Goal: Task Accomplishment & Management: Manage account settings

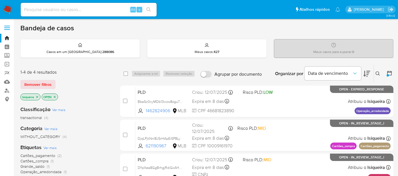
click at [392, 73] on button at bounding box center [389, 73] width 7 height 7
click at [388, 76] on div at bounding box center [388, 74] width 10 height 18
click at [390, 74] on icon at bounding box center [389, 73] width 6 height 6
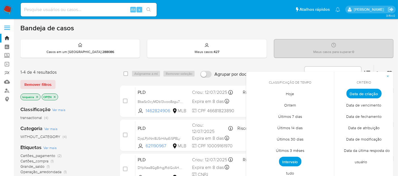
click at [288, 165] on span "Intervalo" at bounding box center [290, 162] width 22 height 10
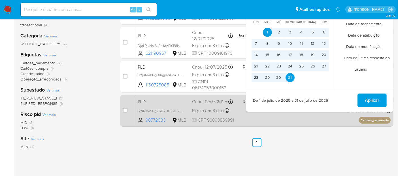
scroll to position [94, 0]
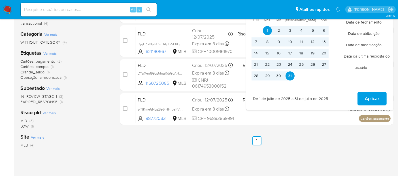
click at [363, 98] on button "Aplicar" at bounding box center [371, 99] width 29 height 14
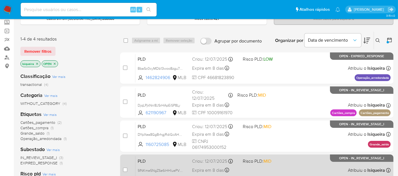
scroll to position [31, 0]
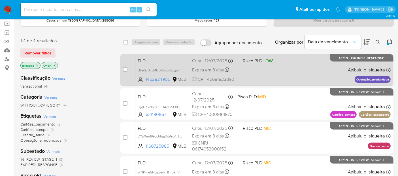
click at [294, 71] on div "PLD BbaSc0cyMDb13woo8zgu7WEY 1462824906 MLB Risco PLD: LOW Criou: 12/07/2025 Cr…" at bounding box center [262, 69] width 255 height 29
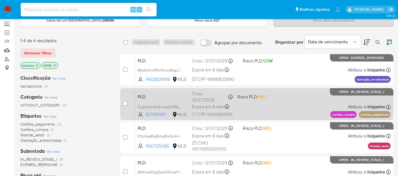
click at [301, 95] on div "PLD DjqLPjkNnI8JSrHApEiSP8Ly 621190967 MLB Risco PLD: MID Criou: 12/07/2025 Cri…" at bounding box center [262, 103] width 255 height 29
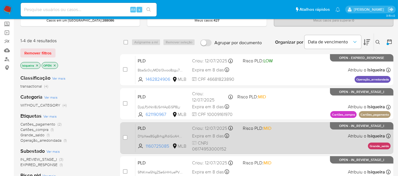
click at [293, 146] on div "PLD DYpXea8GgBrhgjRdiGcAHgRy 1160725085 MLB Risco PLD: MID Criou: 12/07/2025 Cr…" at bounding box center [262, 137] width 255 height 29
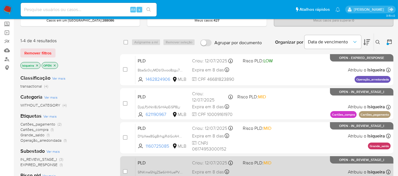
click at [292, 166] on div "PLD 5fNKme5NgZSe6iHHluePVwfp 98772033 MLB Risco PLD: MID Criou: 12/07/2025 Crio…" at bounding box center [262, 171] width 255 height 29
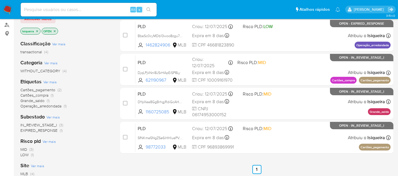
scroll to position [94, 0]
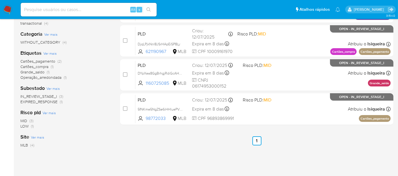
click at [68, 9] on input at bounding box center [89, 9] width 136 height 7
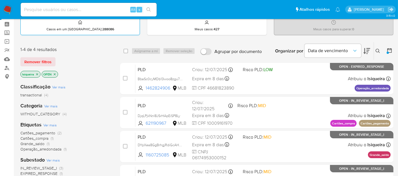
scroll to position [0, 0]
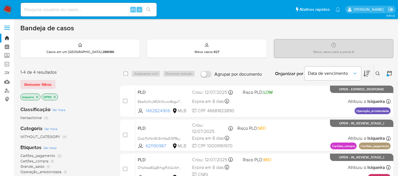
click at [61, 9] on input at bounding box center [89, 9] width 136 height 7
paste input "vfGA41HpMJRmzH1yE3m52Igp"
type input "vfGA41HpMJRmzH1yE3m52Igp"
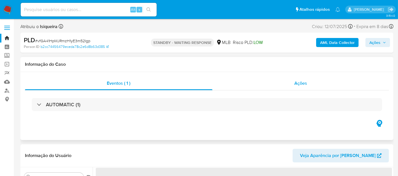
click at [289, 84] on div "Ações" at bounding box center [300, 83] width 177 height 14
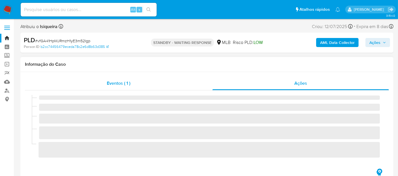
click at [138, 84] on div "Eventos ( 1 )" at bounding box center [118, 83] width 187 height 14
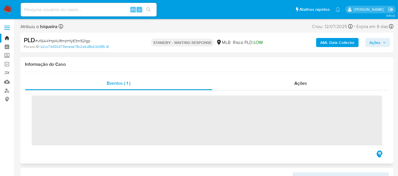
select select "10"
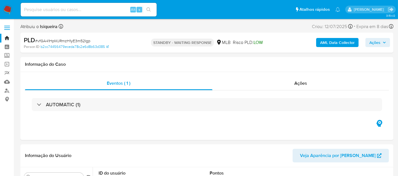
click at [9, 7] on img at bounding box center [8, 10] width 10 height 10
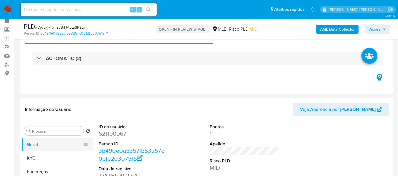
scroll to position [63, 0]
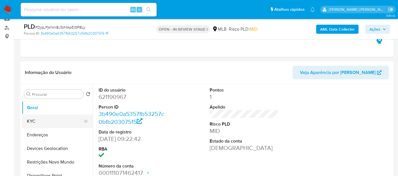
click at [42, 121] on button "KYC" at bounding box center [55, 121] width 66 height 14
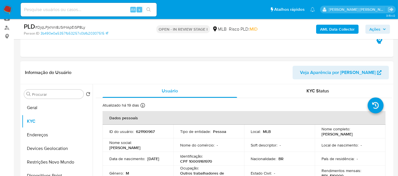
select select "10"
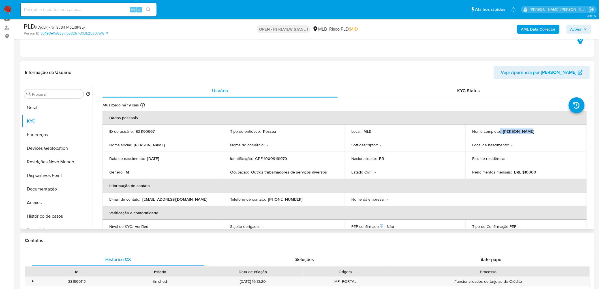
drag, startPoint x: 528, startPoint y: 131, endPoint x: 502, endPoint y: 130, distance: 26.1
click at [402, 131] on div "Nome completo : Yuri Fidelis" at bounding box center [527, 131] width 108 height 5
copy div "Yuri Fidelis"
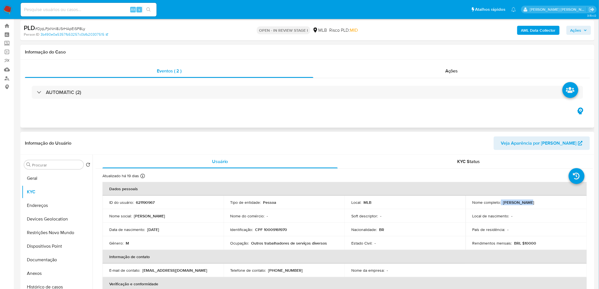
scroll to position [0, 0]
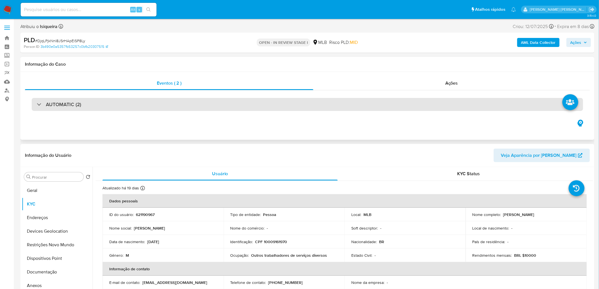
click at [83, 106] on div "AUTOMATIC (2)" at bounding box center [308, 104] width 552 height 13
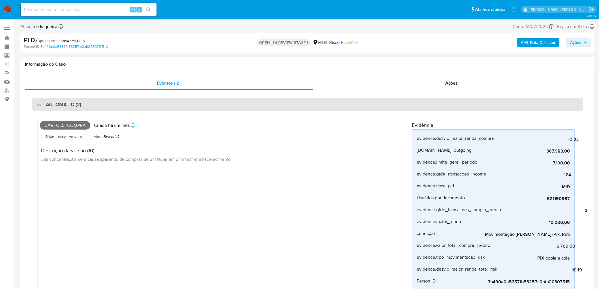
click at [83, 105] on div "AUTOMATIC (2)" at bounding box center [308, 104] width 552 height 13
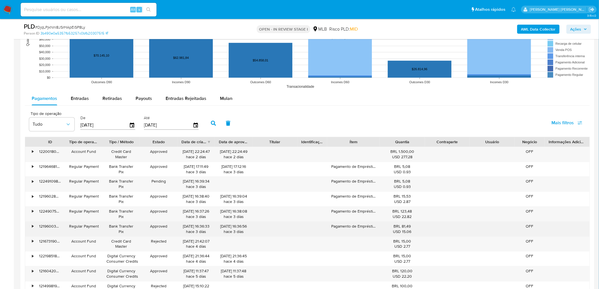
scroll to position [566, 0]
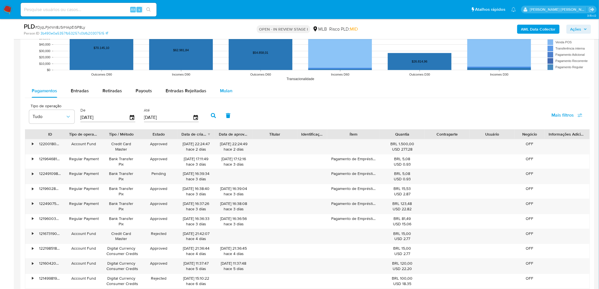
drag, startPoint x: 227, startPoint y: 88, endPoint x: 214, endPoint y: 93, distance: 13.4
click at [227, 88] on span "Mulan" at bounding box center [226, 90] width 12 height 7
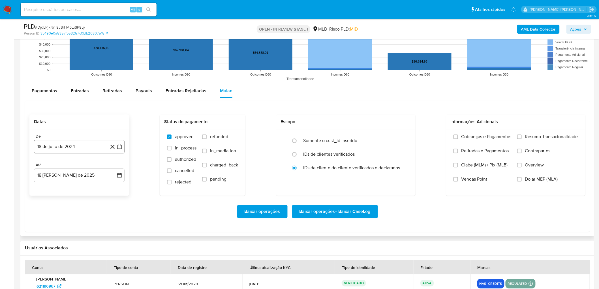
click at [76, 143] on button "18 de julio de 2024" at bounding box center [79, 147] width 91 height 14
click at [87, 170] on button "julio 2024" at bounding box center [79, 167] width 27 height 6
drag, startPoint x: 111, startPoint y: 167, endPoint x: 114, endPoint y: 195, distance: 27.6
click at [111, 167] on icon "Año siguiente" at bounding box center [113, 167] width 7 height 7
click at [107, 176] on button "jun" at bounding box center [103, 203] width 16 height 9
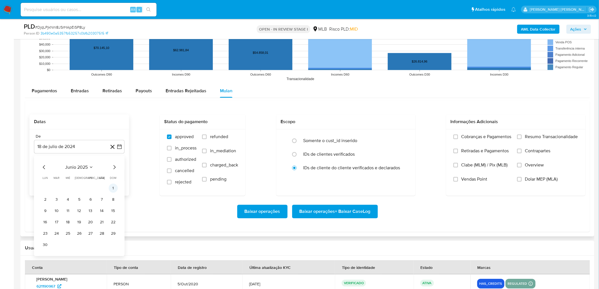
click at [114, 176] on button "1" at bounding box center [113, 187] width 9 height 9
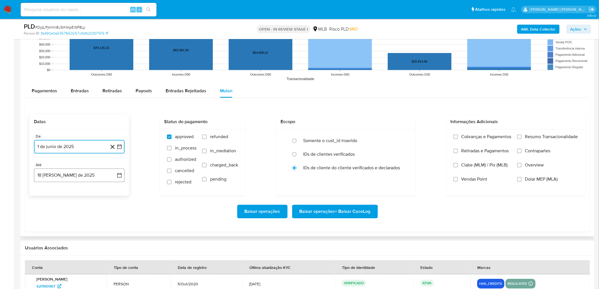
drag, startPoint x: 81, startPoint y: 175, endPoint x: 78, endPoint y: 182, distance: 7.6
click at [81, 175] on button "18 de agosto de 2025" at bounding box center [79, 175] width 91 height 14
click at [98, 176] on button "16" at bounding box center [101, 239] width 9 height 9
click at [402, 136] on span "Resumo Transacionalidade" at bounding box center [551, 137] width 53 height 6
click at [402, 136] on input "Resumo Transacionalidade" at bounding box center [519, 136] width 5 height 5
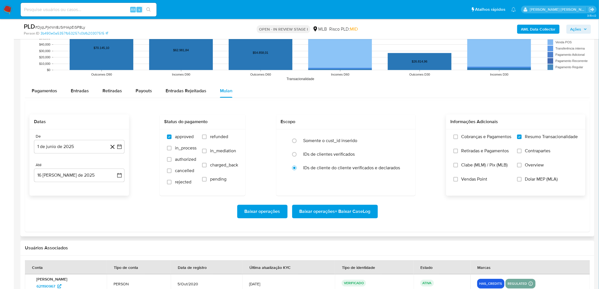
click at [402, 176] on label "Vendas Point" at bounding box center [483, 183] width 58 height 14
click at [402, 176] on input "Vendas Point" at bounding box center [456, 179] width 5 height 5
click at [349, 176] on span "Baixar operações + Baixar CaseLog" at bounding box center [335, 211] width 71 height 12
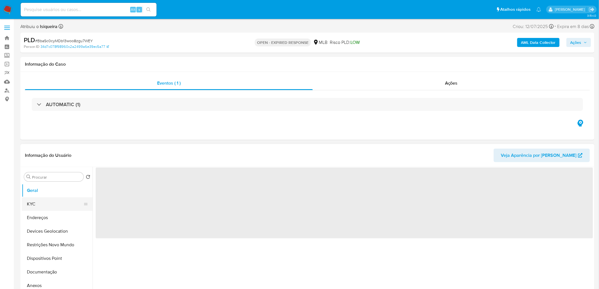
click at [47, 206] on button "KYC" at bounding box center [55, 204] width 66 height 14
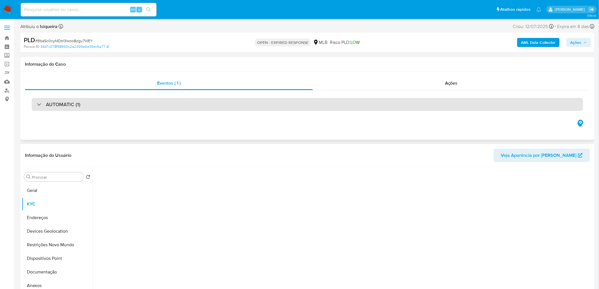
click at [97, 99] on div "AUTOMATIC (1)" at bounding box center [308, 104] width 552 height 13
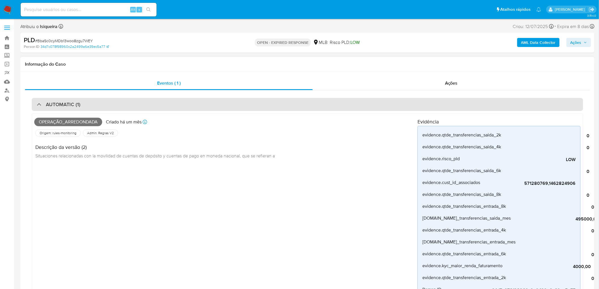
click at [97, 99] on div "AUTOMATIC (1)" at bounding box center [308, 104] width 552 height 13
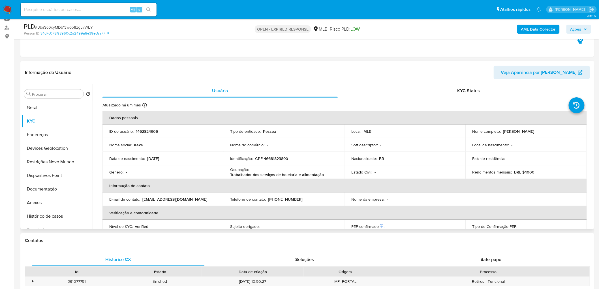
scroll to position [31, 0]
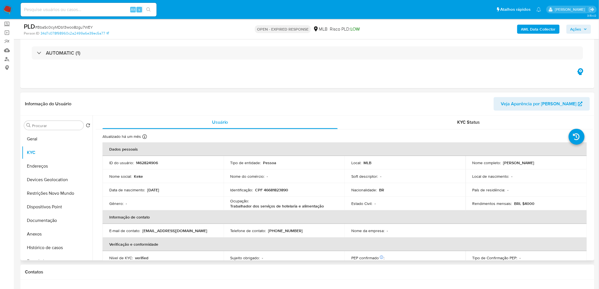
select select "10"
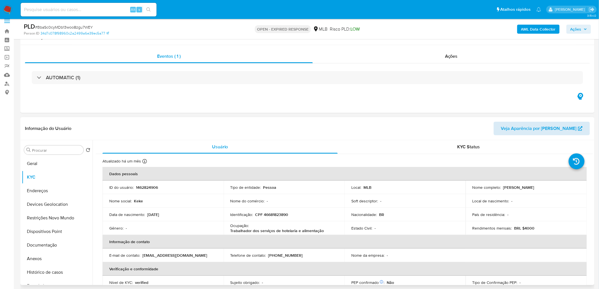
scroll to position [0, 0]
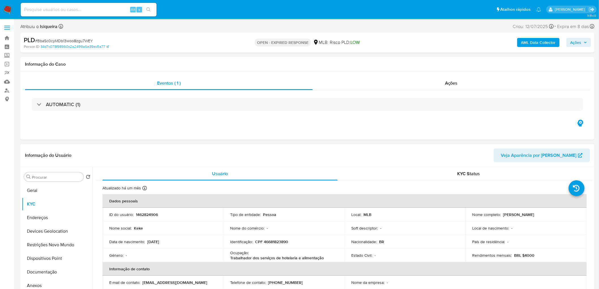
drag, startPoint x: 501, startPoint y: 215, endPoint x: 575, endPoint y: 213, distance: 74.8
click at [575, 213] on div "Nome completo : Kethlin Cristina Correa Dos Santos" at bounding box center [527, 214] width 108 height 5
copy div "Kethlin Cristina Correa Dos Santos"
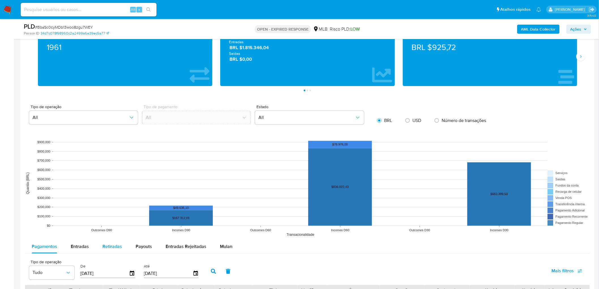
scroll to position [440, 0]
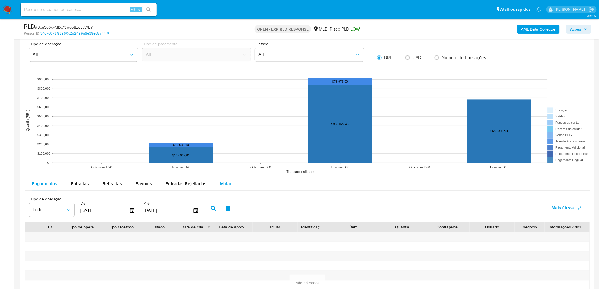
click at [225, 185] on span "Mulan" at bounding box center [226, 184] width 12 height 7
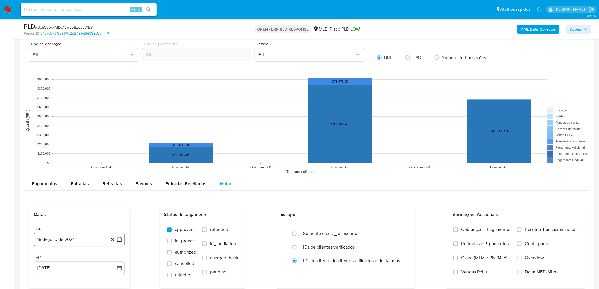
click at [102, 235] on button "18 de julio de 2024" at bounding box center [79, 240] width 91 height 14
click at [113, 153] on icon "Mes siguiente" at bounding box center [114, 153] width 7 height 7
click at [89, 151] on span "agosto 2024" at bounding box center [77, 154] width 26 height 6
click at [112, 148] on icon "Año siguiente" at bounding box center [113, 147] width 7 height 7
click at [100, 184] on span "jun" at bounding box center [103, 183] width 7 height 5
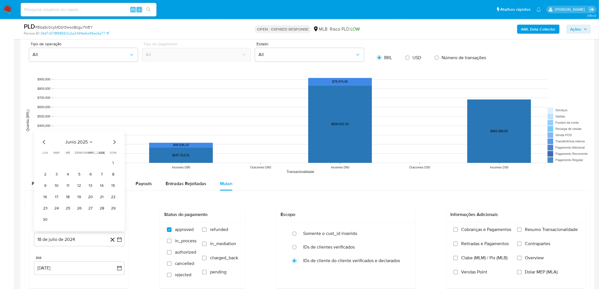
drag, startPoint x: 112, startPoint y: 163, endPoint x: 108, endPoint y: 165, distance: 3.8
click at [112, 163] on button "1" at bounding box center [113, 163] width 9 height 9
click at [63, 270] on button "18 de agosto de 2025" at bounding box center [79, 269] width 91 height 14
click at [113, 224] on button "17" at bounding box center [113, 225] width 9 height 9
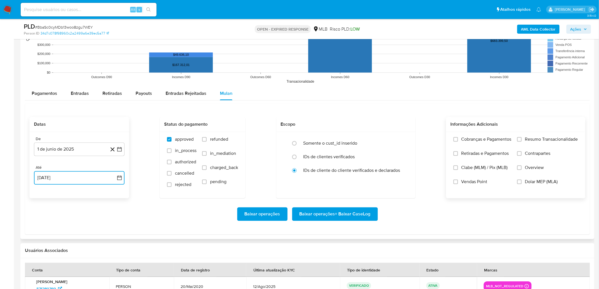
scroll to position [535, 0]
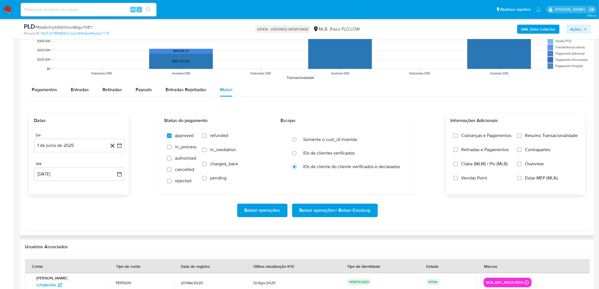
click at [530, 134] on span "Resumo Transacionalidade" at bounding box center [551, 136] width 53 height 6
click at [522, 134] on input "Resumo Transacionalidade" at bounding box center [519, 135] width 5 height 5
click at [76, 174] on button "17 de agosto de 2025" at bounding box center [79, 174] width 91 height 14
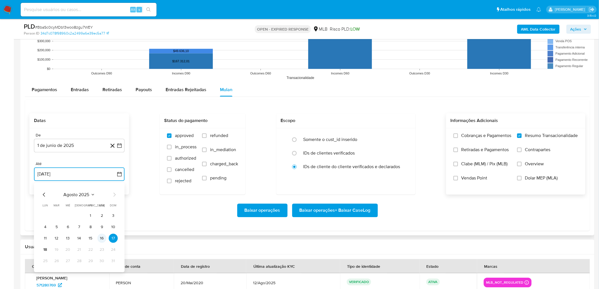
click at [103, 239] on button "16" at bounding box center [101, 238] width 9 height 9
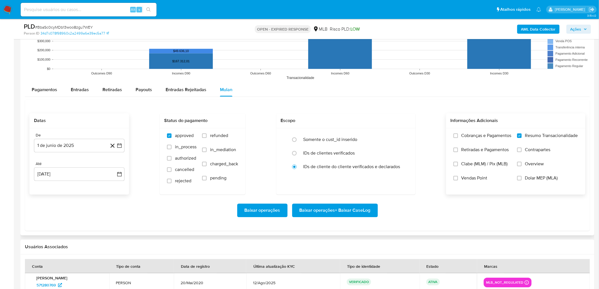
click at [473, 180] on span "Vendas Point" at bounding box center [474, 178] width 26 height 6
click at [458, 180] on input "Vendas Point" at bounding box center [456, 178] width 5 height 5
click at [350, 208] on span "Baixar operações + Baixar CaseLog" at bounding box center [335, 210] width 71 height 12
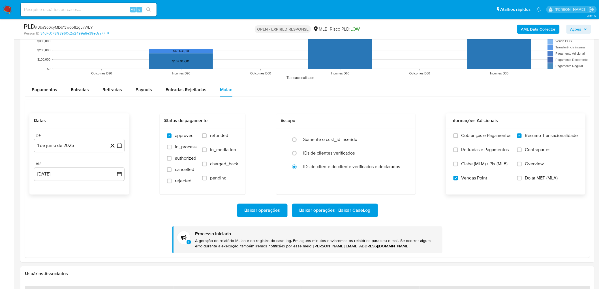
scroll to position [0, 0]
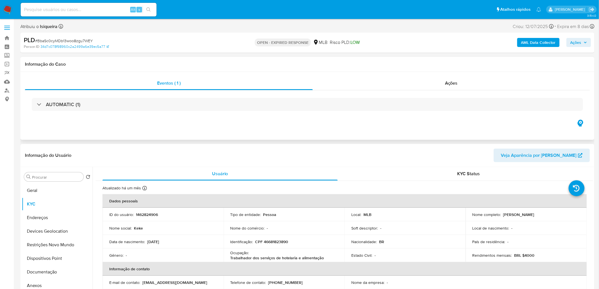
click at [429, 91] on div "AUTOMATIC (1)" at bounding box center [307, 104] width 565 height 28
click at [440, 85] on div "Ações" at bounding box center [451, 83] width 277 height 14
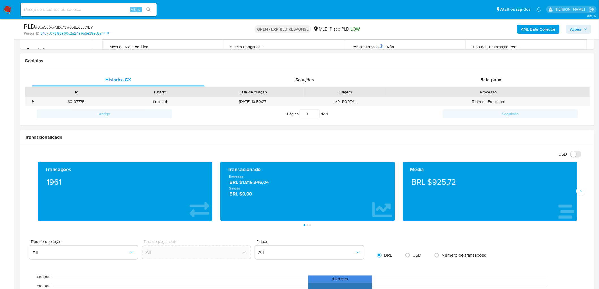
scroll to position [189, 0]
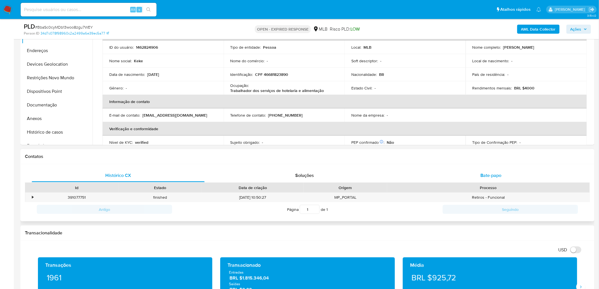
click at [494, 173] on span "Bate-papo" at bounding box center [491, 175] width 21 height 7
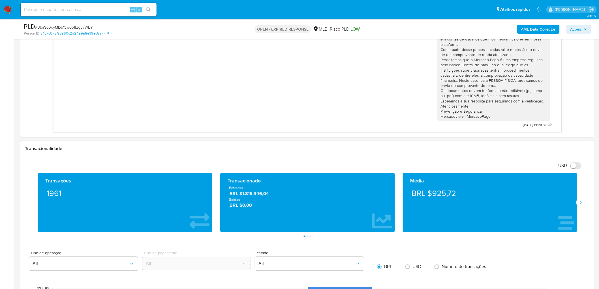
scroll to position [440, 0]
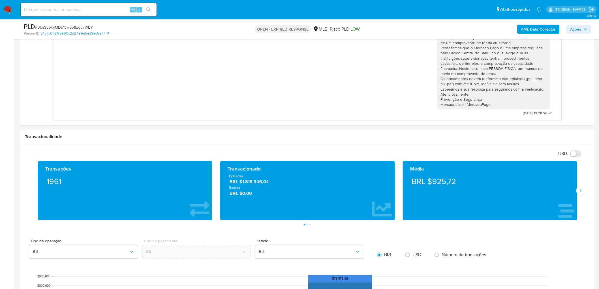
click at [74, 27] on span "# BbaSc0cyMDb13woo8zgu7WEY" at bounding box center [64, 27] width 58 height 6
copy span "BbaSc0cyMDb13woo8zgu7WEY"
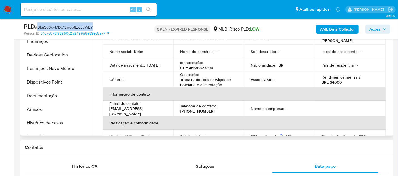
scroll to position [157, 0]
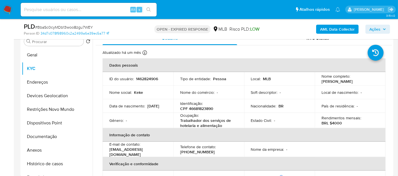
click at [204, 52] on div "Atualizado há um mês Criado: 27/08/2023 10:35:43 Atualizado: 15/07/2025 12:06:42" at bounding box center [236, 53] width 268 height 7
drag, startPoint x: 226, startPoint y: 127, endPoint x: 172, endPoint y: 123, distance: 53.4
click at [173, 123] on td "Ocupação : Trabalhador dos serviços de hotelaria e alimentação" at bounding box center [208, 120] width 71 height 15
copy p "Trabalhador dos serviços de hotelaria e alimentação"
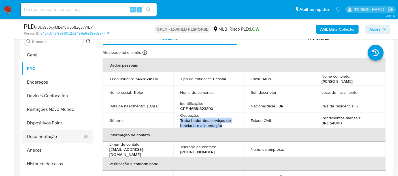
drag, startPoint x: 40, startPoint y: 133, endPoint x: 57, endPoint y: 135, distance: 16.9
click at [40, 133] on button "Documentação" at bounding box center [55, 137] width 66 height 14
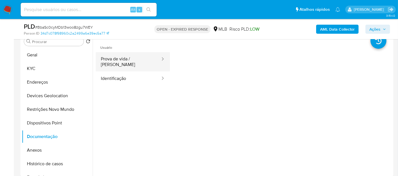
click at [122, 59] on button "Prova de vida / Selfie" at bounding box center [128, 61] width 65 height 19
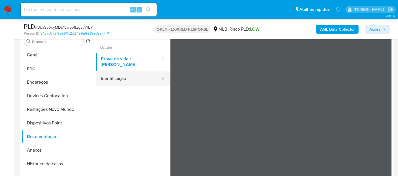
click at [123, 71] on button "Identificação" at bounding box center [128, 78] width 65 height 14
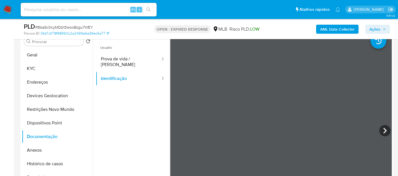
scroll to position [126, 0]
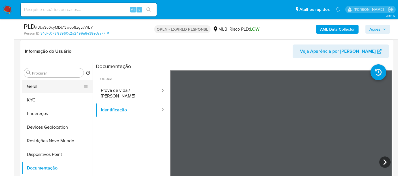
click at [41, 84] on button "Geral" at bounding box center [55, 87] width 66 height 14
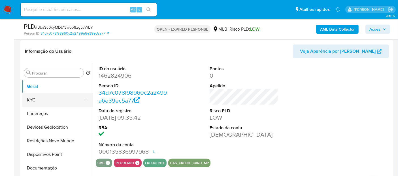
click at [37, 95] on button "KYC" at bounding box center [55, 100] width 66 height 14
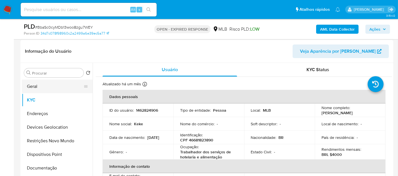
click at [30, 85] on button "Geral" at bounding box center [55, 87] width 66 height 14
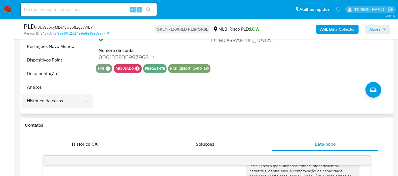
click at [48, 102] on button "Histórico de casos" at bounding box center [55, 101] width 66 height 14
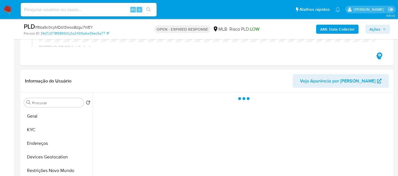
scroll to position [94, 0]
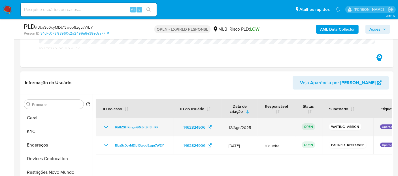
click at [104, 124] on icon "Mostrar/Ocultar" at bounding box center [105, 127] width 7 height 7
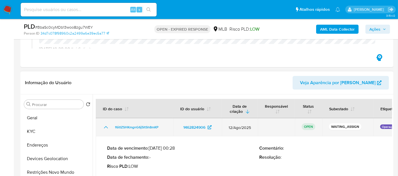
click at [102, 125] on icon "Mostrar/Ocultar" at bounding box center [105, 127] width 7 height 7
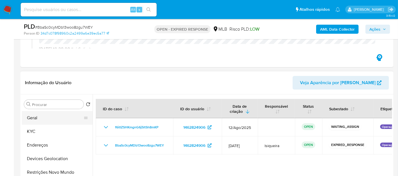
click at [60, 116] on button "Geral" at bounding box center [55, 118] width 66 height 14
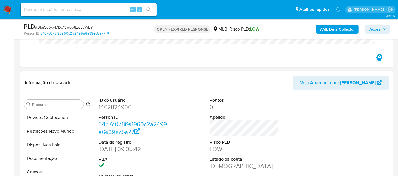
scroll to position [31, 0]
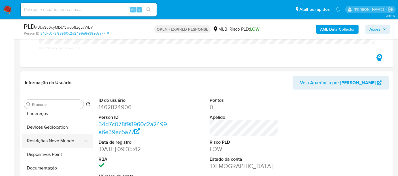
click at [45, 139] on button "Restrições Novo Mundo" at bounding box center [55, 141] width 66 height 14
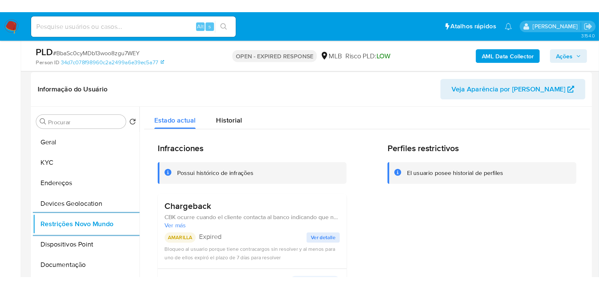
scroll to position [0, 0]
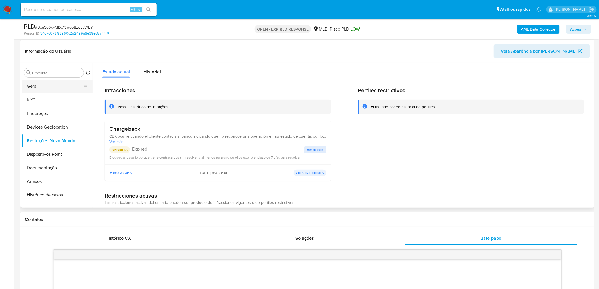
click at [41, 88] on button "Geral" at bounding box center [55, 87] width 66 height 14
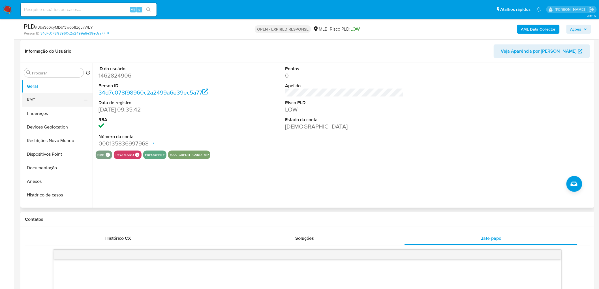
click at [42, 101] on button "KYC" at bounding box center [55, 100] width 66 height 14
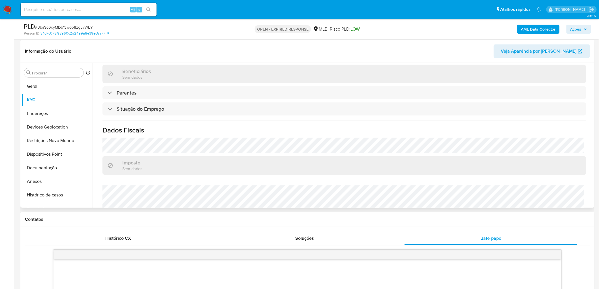
scroll to position [236, 0]
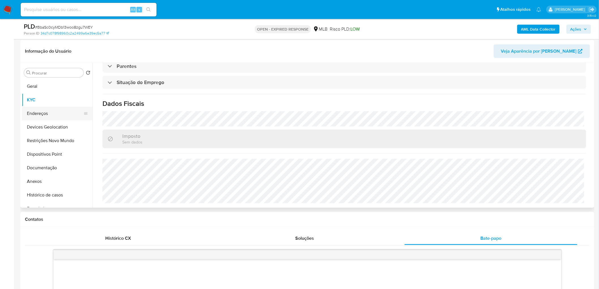
click at [57, 114] on button "Endereços" at bounding box center [55, 114] width 66 height 14
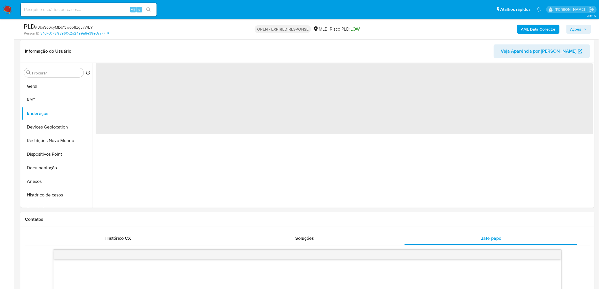
scroll to position [0, 0]
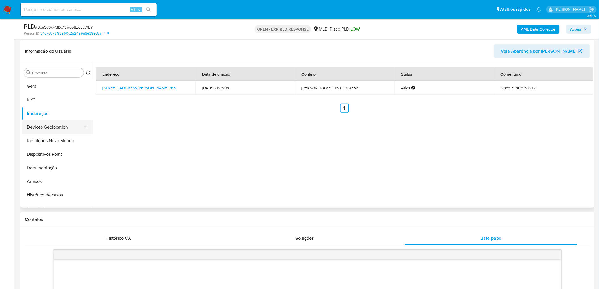
click at [49, 130] on button "Devices Geolocation" at bounding box center [55, 127] width 66 height 14
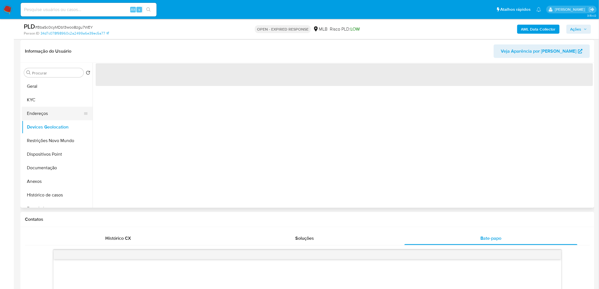
click at [60, 115] on button "Endereços" at bounding box center [55, 114] width 66 height 14
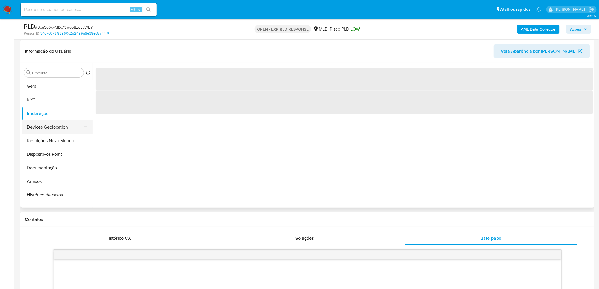
click at [51, 128] on button "Devices Geolocation" at bounding box center [55, 127] width 66 height 14
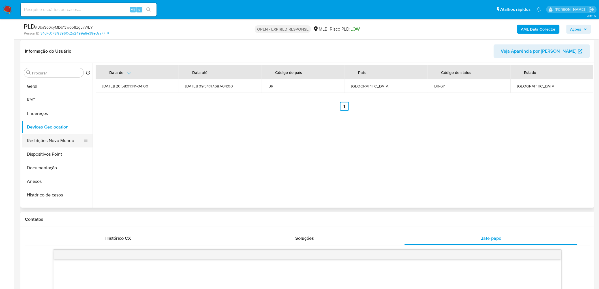
click at [61, 137] on button "Restrições Novo Mundo" at bounding box center [55, 141] width 66 height 14
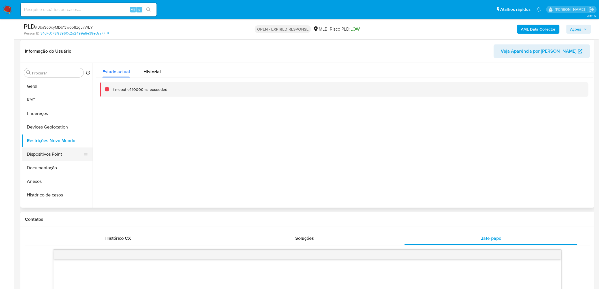
click at [39, 153] on button "Dispositivos Point" at bounding box center [55, 155] width 66 height 14
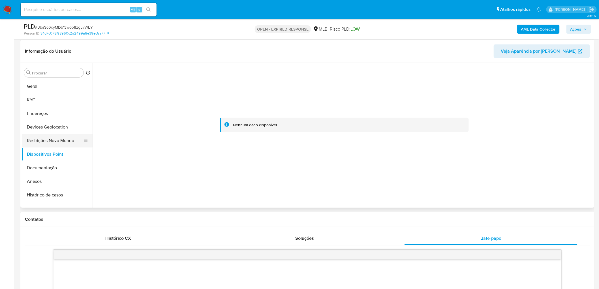
click at [70, 138] on button "Restrições Novo Mundo" at bounding box center [55, 141] width 66 height 14
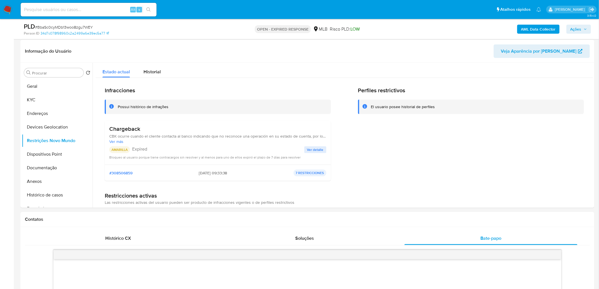
scroll to position [157, 0]
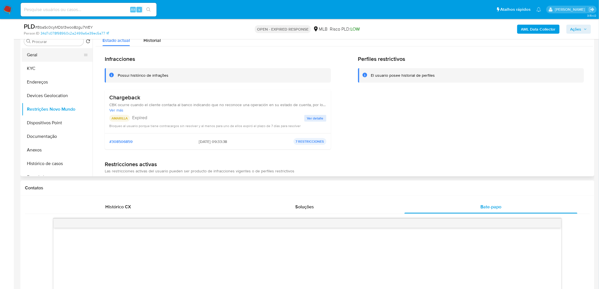
drag, startPoint x: 48, startPoint y: 57, endPoint x: 48, endPoint y: 61, distance: 4.2
click at [48, 57] on button "Geral" at bounding box center [55, 55] width 66 height 14
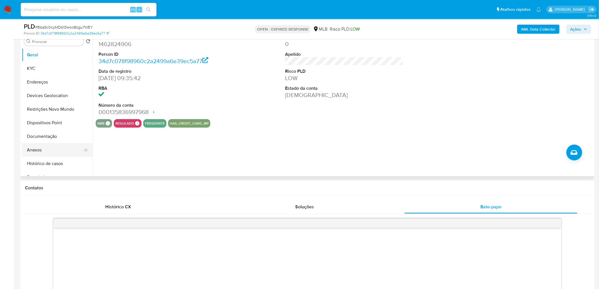
click at [35, 148] on button "Anexos" at bounding box center [55, 150] width 66 height 14
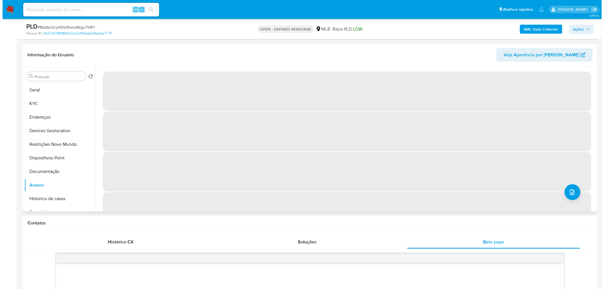
scroll to position [126, 0]
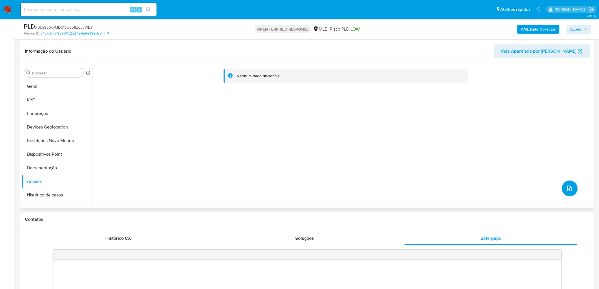
click at [568, 184] on button "upload-file" at bounding box center [570, 189] width 16 height 16
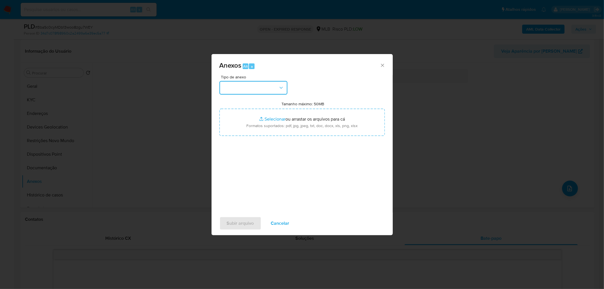
click at [278, 84] on button "button" at bounding box center [253, 88] width 68 height 14
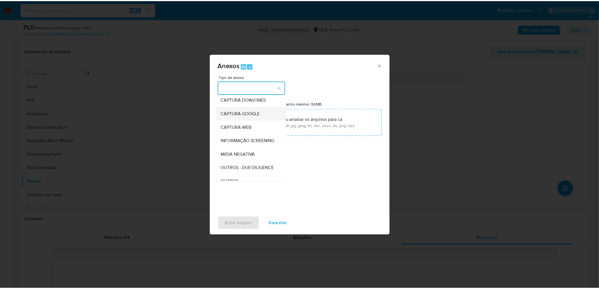
scroll to position [63, 0]
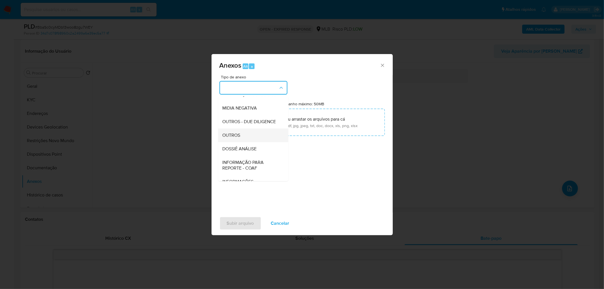
click at [239, 138] on span "OUTROS" at bounding box center [232, 135] width 18 height 6
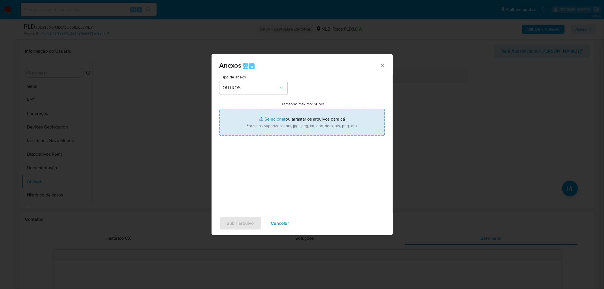
click at [274, 126] on input "Tamanho máximo: 50MB Selecionar arquivos" at bounding box center [301, 122] width 165 height 27
type input "C:\fakepath\Mulan 1462824906_2025_08_18_08_00_17.xlsx"
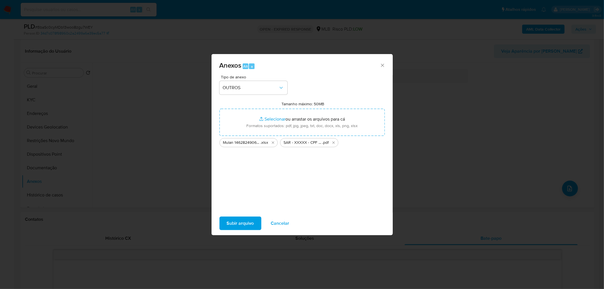
click at [228, 223] on span "Subir arquivo" at bounding box center [240, 223] width 27 height 12
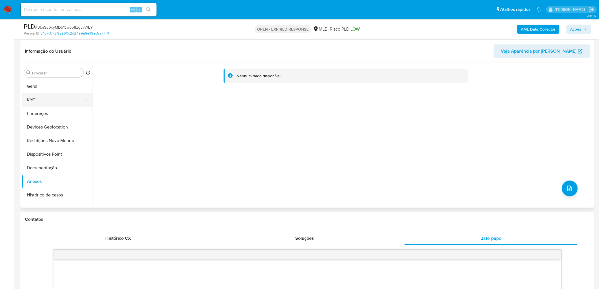
click at [44, 98] on button "KYC" at bounding box center [55, 100] width 66 height 14
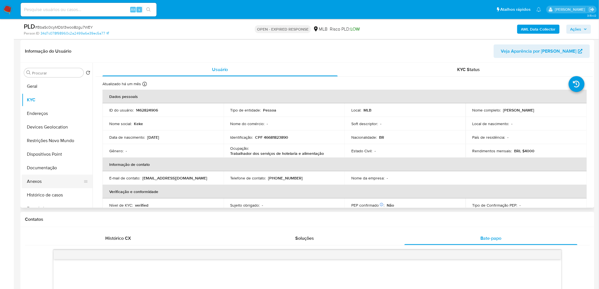
click at [43, 176] on button "Anexos" at bounding box center [55, 182] width 66 height 14
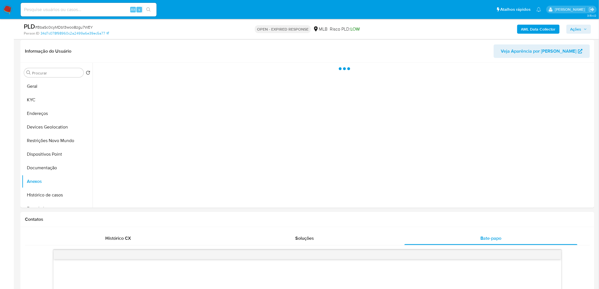
drag, startPoint x: 575, startPoint y: 27, endPoint x: 572, endPoint y: 29, distance: 3.6
click at [575, 27] on span "Ações" at bounding box center [575, 29] width 11 height 9
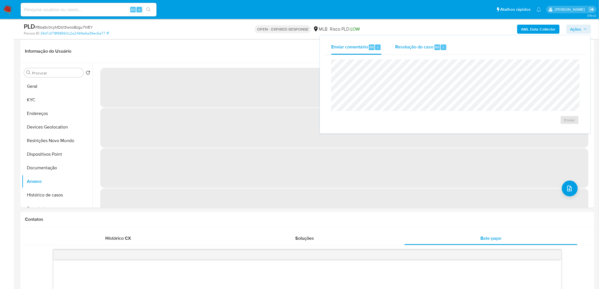
click at [408, 47] on span "Resolução do caso" at bounding box center [414, 47] width 38 height 7
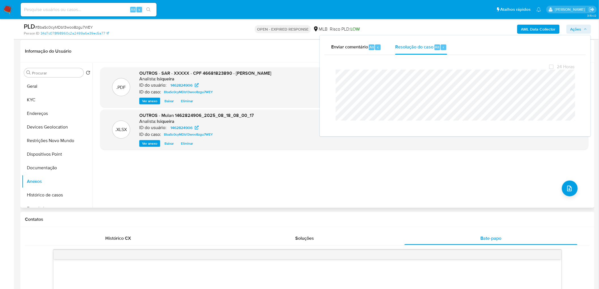
click at [236, 51] on header "Informação do Usuário Veja Aparência por Pessoa" at bounding box center [307, 51] width 565 height 14
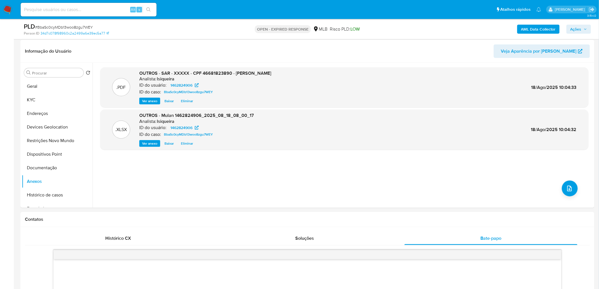
click at [50, 28] on span "# BbaSc0cyMDb13woo8zgu7WEY" at bounding box center [64, 27] width 58 height 6
copy span "BbaSc0cyMDb13woo8zgu7WEY"
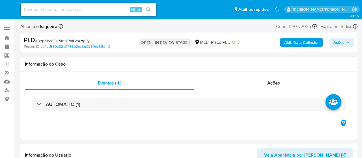
select select "10"
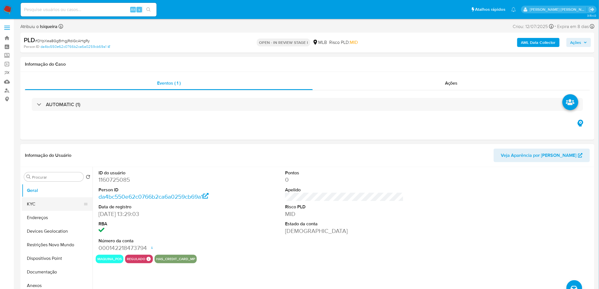
click at [50, 158] on button "KYC" at bounding box center [55, 204] width 66 height 14
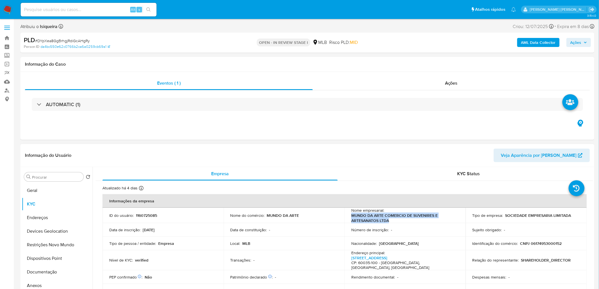
drag, startPoint x: 393, startPoint y: 220, endPoint x: 346, endPoint y: 215, distance: 46.7
click at [346, 158] on td "Nome empresarial : MUNDO DA ARTE COMERCIO DE SUVENIRES E ARTESANATOS LTDA" at bounding box center [405, 215] width 121 height 15
copy p "MUNDO DA ARTE COMERCIO DE SUVENIRES E ARTESANATOS LTDA"
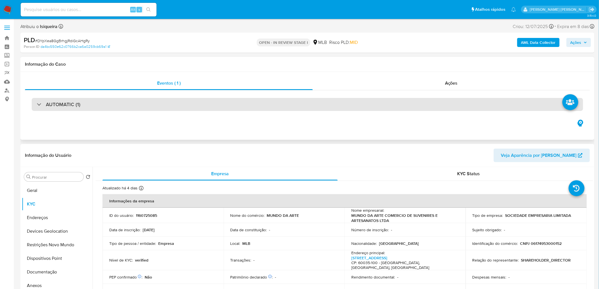
click at [76, 105] on h3 "AUTOMATIC (1)" at bounding box center [63, 104] width 35 height 6
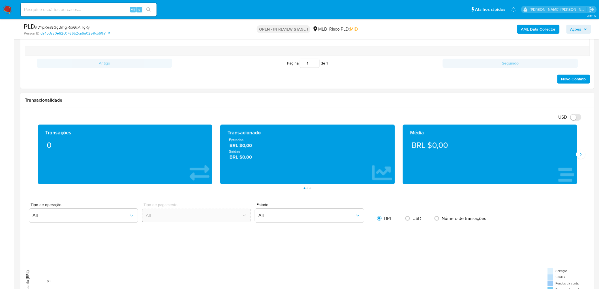
scroll to position [440, 0]
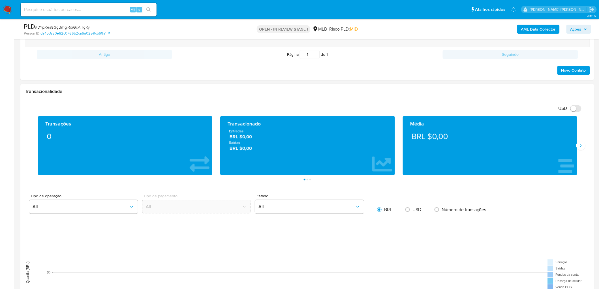
click at [362, 152] on div "Média BRL $0,00" at bounding box center [490, 145] width 174 height 59
click at [362, 148] on button "Siguiente" at bounding box center [580, 145] width 9 height 9
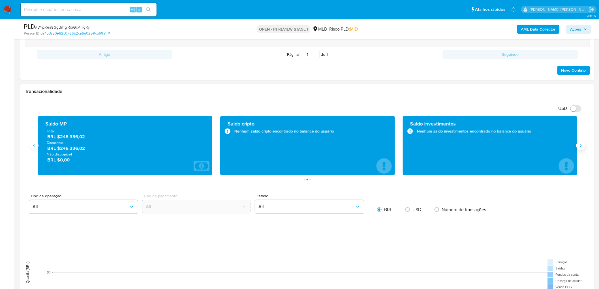
click at [362, 148] on button "Siguiente" at bounding box center [580, 145] width 9 height 9
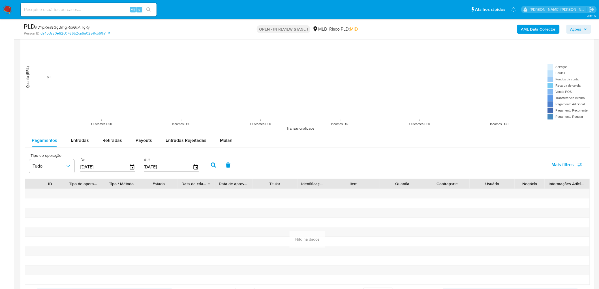
scroll to position [629, 0]
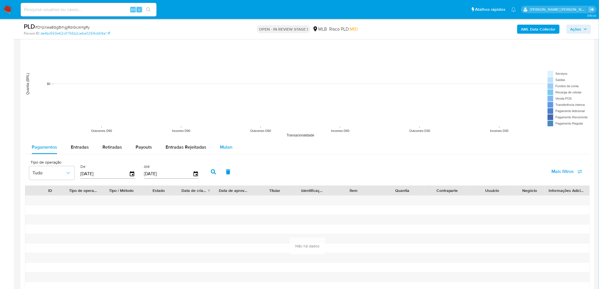
click at [230, 148] on button "Mulan" at bounding box center [226, 147] width 26 height 14
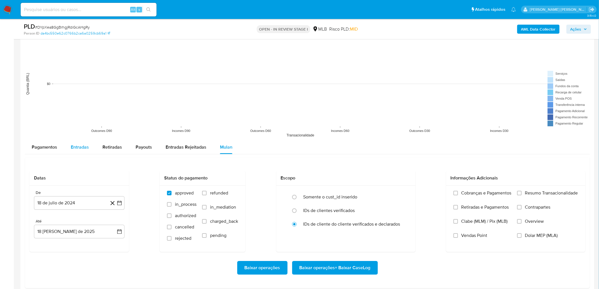
click at [87, 149] on span "Entradas" at bounding box center [80, 147] width 18 height 7
select select "10"
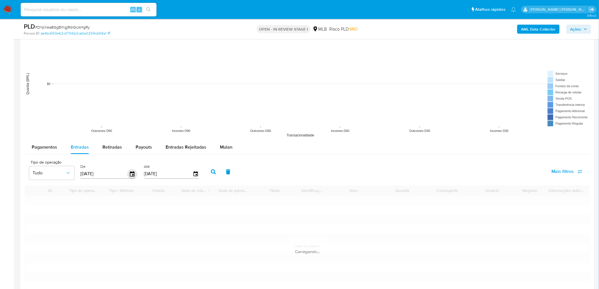
click at [130, 158] on icon "button" at bounding box center [132, 173] width 5 height 5
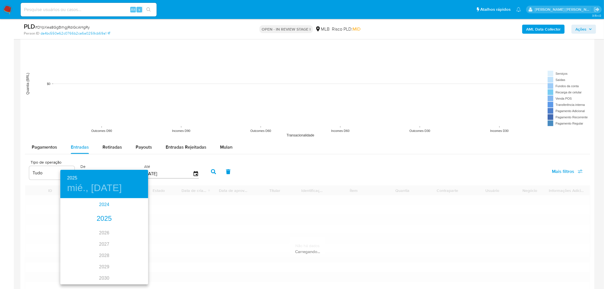
click at [105, 158] on div "2024" at bounding box center [104, 204] width 88 height 11
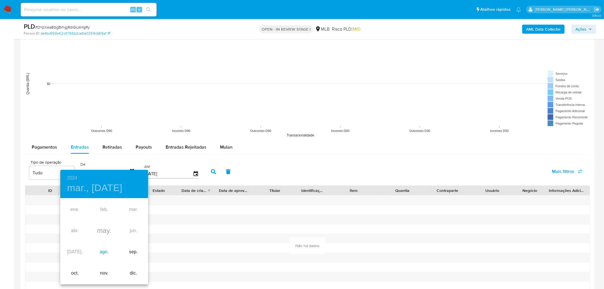
click at [103, 158] on div "ago." at bounding box center [103, 251] width 29 height 21
click at [136, 158] on p "18" at bounding box center [138, 249] width 5 height 6
type input "18/08/2024"
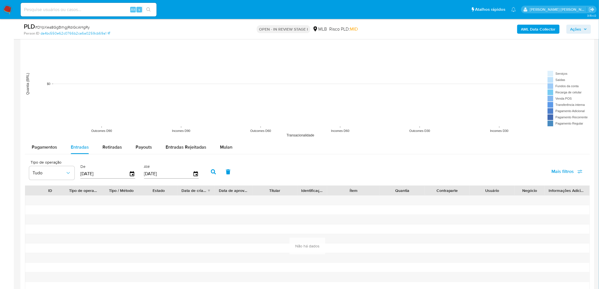
click at [212, 158] on button "button" at bounding box center [213, 172] width 15 height 14
click at [231, 149] on button "Mulan" at bounding box center [226, 147] width 26 height 14
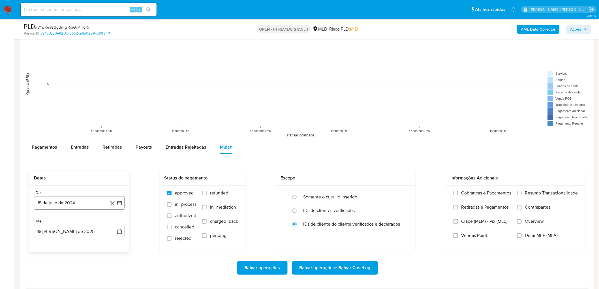
click at [66, 158] on button "18 de julio de 2024" at bounding box center [79, 203] width 91 height 14
click at [80, 117] on span "julio 2024" at bounding box center [76, 117] width 21 height 6
click at [42, 111] on icon "Año anterior" at bounding box center [44, 110] width 7 height 7
click at [76, 158] on span "ago" at bounding box center [78, 163] width 7 height 5
click at [54, 139] on button "1" at bounding box center [56, 137] width 9 height 9
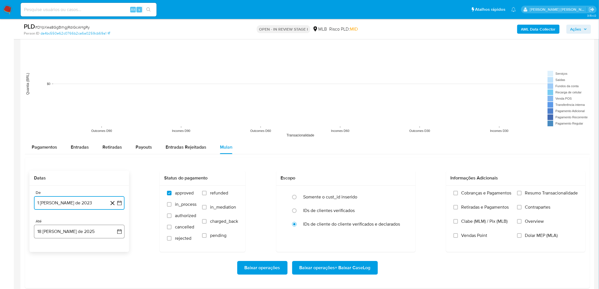
click at [81, 158] on button "18 de agosto de 2025" at bounding box center [79, 232] width 91 height 14
click at [103, 158] on button "16" at bounding box center [101, 189] width 9 height 9
click at [362, 158] on span "Resumo Transacionalidade" at bounding box center [551, 193] width 53 height 6
click at [362, 158] on input "Resumo Transacionalidade" at bounding box center [519, 193] width 5 height 5
click at [340, 158] on span "Baixar operações + Baixar CaseLog" at bounding box center [335, 268] width 71 height 12
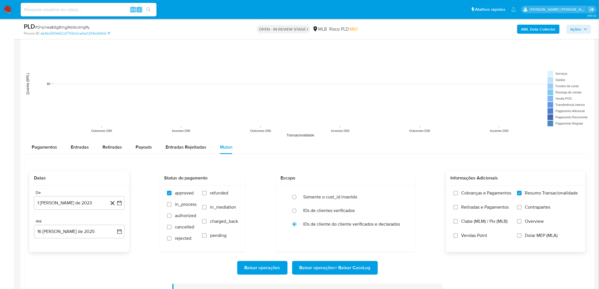
drag, startPoint x: 186, startPoint y: 287, endPoint x: 503, endPoint y: 75, distance: 381.8
click at [362, 75] on rect at bounding box center [307, 83] width 565 height 113
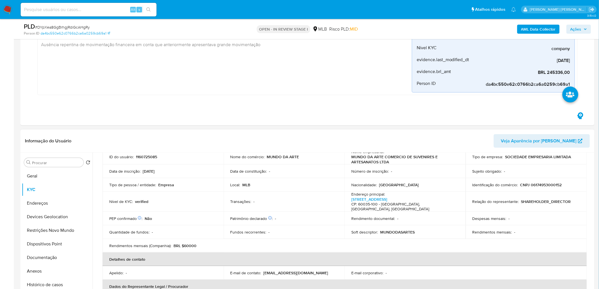
scroll to position [0, 0]
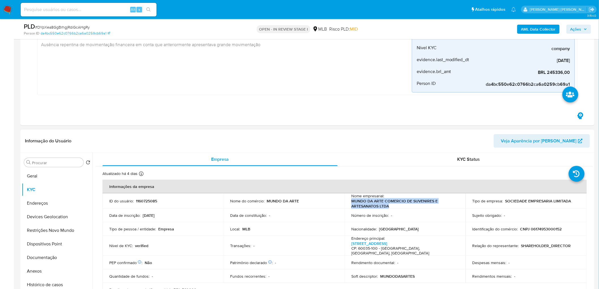
drag, startPoint x: 393, startPoint y: 205, endPoint x: 345, endPoint y: 200, distance: 47.6
click at [345, 158] on td "Nome empresarial : MUNDO DA ARTE COMERCIO DE SUVENIRES E ARTESANATOS LTDA" at bounding box center [405, 200] width 121 height 15
copy p "MUNDO DA ARTE COMERCIO DE SUVENIRES E ARTESANATOS LTDA"
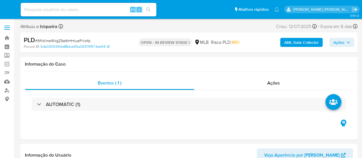
select select "10"
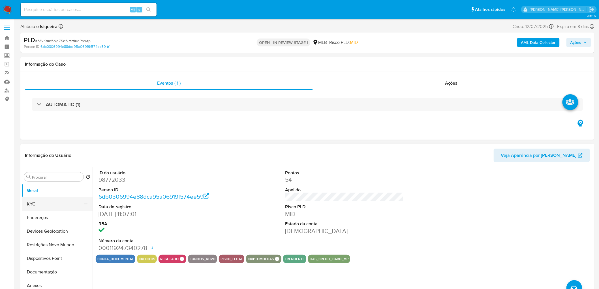
drag, startPoint x: 39, startPoint y: 207, endPoint x: 69, endPoint y: 210, distance: 30.5
click at [39, 158] on button "KYC" at bounding box center [55, 204] width 66 height 14
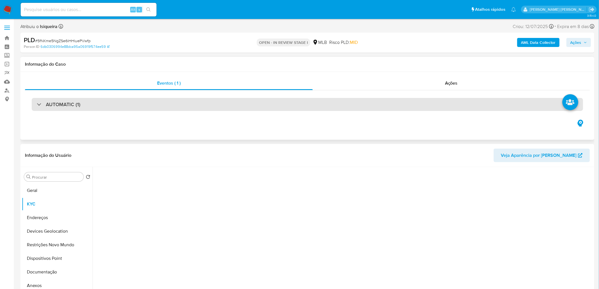
click at [138, 107] on div "AUTOMATIC (1)" at bounding box center [308, 104] width 552 height 13
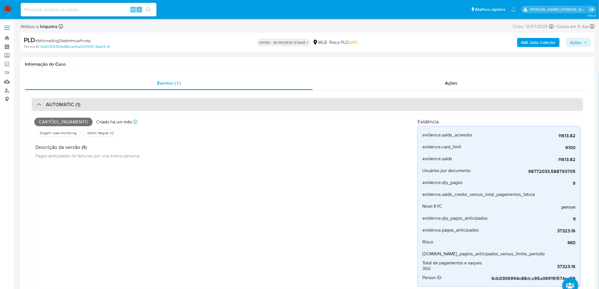
click at [138, 107] on div "AUTOMATIC (1)" at bounding box center [308, 104] width 552 height 13
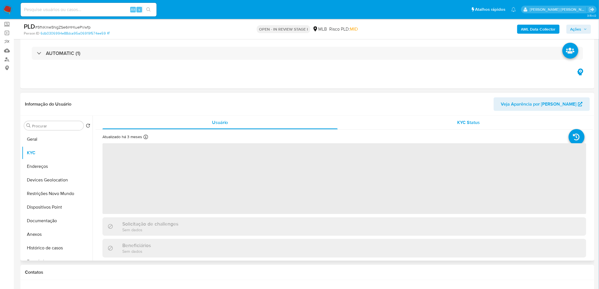
scroll to position [31, 0]
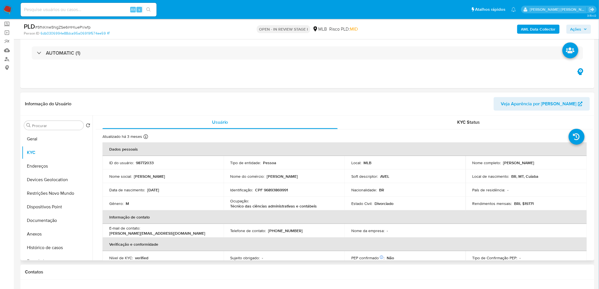
drag, startPoint x: 556, startPoint y: 162, endPoint x: 502, endPoint y: 163, distance: 54.1
click at [362, 158] on div "Nome completo : Alexandro Veiga Rodrigues" at bounding box center [527, 162] width 108 height 5
copy p "Alexandro Veiga Rodrigues"
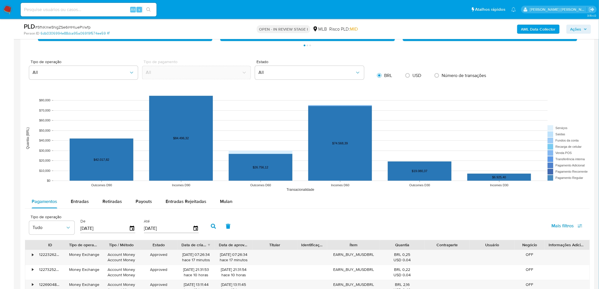
scroll to position [440, 0]
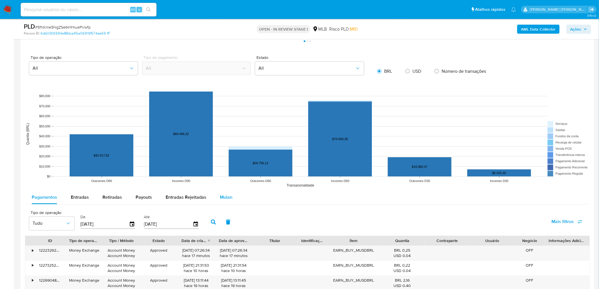
click at [221, 158] on span "Mulan" at bounding box center [226, 197] width 12 height 7
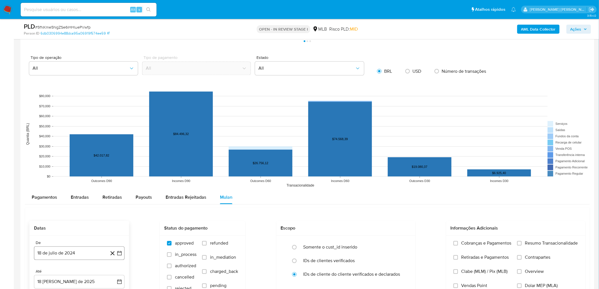
click at [58, 158] on button "18 de julio de 2024" at bounding box center [79, 254] width 91 height 14
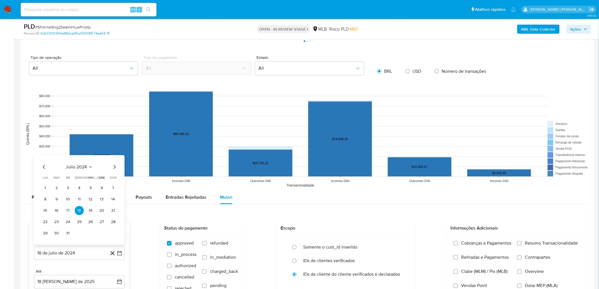
click at [84, 158] on span "julio 2024" at bounding box center [76, 167] width 21 height 6
click at [114, 158] on icon "Año siguiente" at bounding box center [113, 160] width 7 height 7
click at [101, 158] on span "jun" at bounding box center [103, 197] width 7 height 5
drag, startPoint x: 113, startPoint y: 177, endPoint x: 103, endPoint y: 191, distance: 17.0
click at [113, 158] on button "1" at bounding box center [113, 176] width 9 height 9
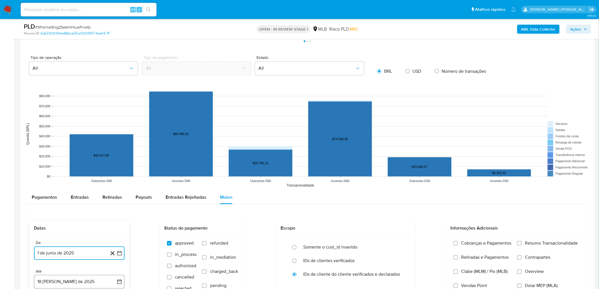
click at [67, 158] on button "18 de agosto de 2025" at bounding box center [79, 282] width 91 height 14
click at [100, 158] on button "16" at bounding box center [101, 239] width 9 height 9
click at [362, 158] on span "Resumo Transacionalidade" at bounding box center [551, 244] width 53 height 6
click at [362, 158] on input "Resumo Transacionalidade" at bounding box center [519, 243] width 5 height 5
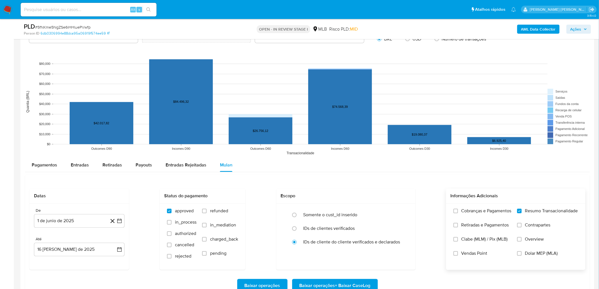
scroll to position [535, 0]
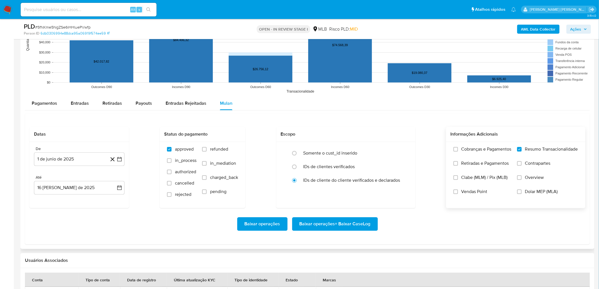
click at [362, 158] on span "Vendas Point" at bounding box center [474, 192] width 26 height 6
click at [362, 158] on input "Vendas Point" at bounding box center [456, 191] width 5 height 5
click at [332, 158] on span "Baixar operações + Baixar CaseLog" at bounding box center [335, 224] width 71 height 12
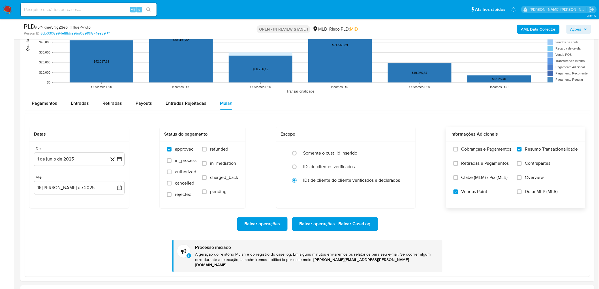
click at [149, 158] on div "Informação do Usuário Veja Aparência por Pessoa Procurar Retornar ao pedido pad…" at bounding box center [307, 74] width 574 height 971
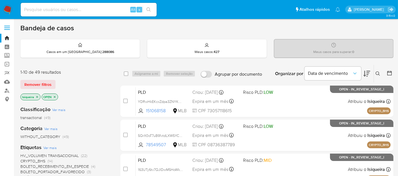
click at [37, 95] on icon "close-filter" at bounding box center [36, 96] width 3 height 3
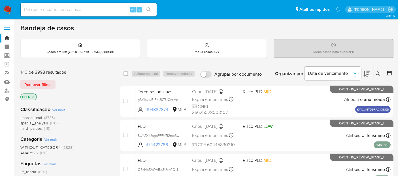
click at [378, 74] on icon at bounding box center [377, 73] width 5 height 5
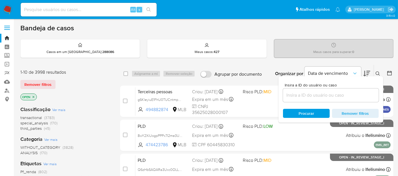
click at [323, 97] on input at bounding box center [331, 94] width 96 height 7
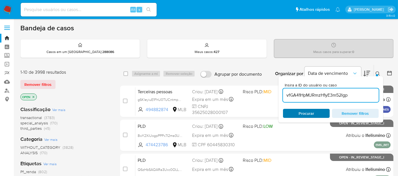
type input "vfGA41HpMJRmzH1yE3m52Igp"
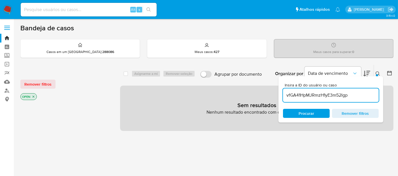
click at [361, 93] on input "vfGA41HpMJRmzH1yE3m52Igp" at bounding box center [331, 94] width 96 height 7
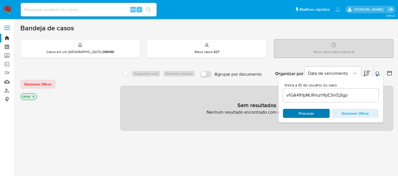
click at [311, 113] on span "Procurar" at bounding box center [306, 113] width 16 height 9
click at [12, 5] on img at bounding box center [8, 10] width 10 height 10
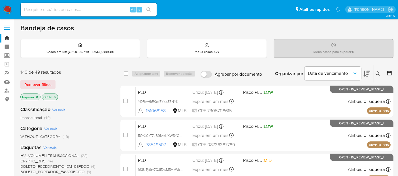
click at [378, 72] on icon at bounding box center [377, 73] width 5 height 5
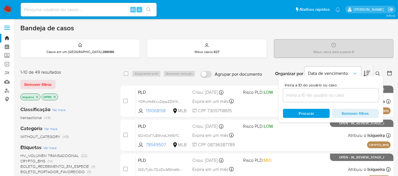
click at [318, 94] on input at bounding box center [331, 94] width 96 height 7
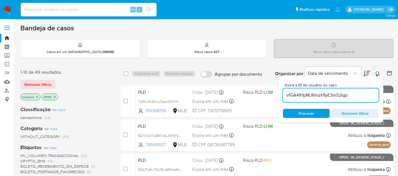
type input "vfGA41HpMJRmzH1yE3m52Igp"
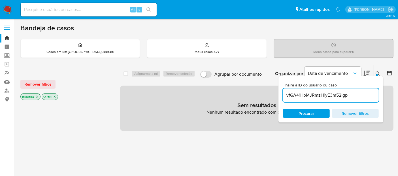
click at [36, 96] on icon "close-filter" at bounding box center [36, 96] width 3 height 3
click at [336, 93] on input "vfGA41HpMJRmzH1yE3m52Igp" at bounding box center [331, 94] width 96 height 7
click at [364, 98] on input "vfGA41HpMJRmzH1yE3m52Igp" at bounding box center [331, 94] width 96 height 7
click at [331, 97] on input "vfGA41HpMJRmzH1yE3m52Igp" at bounding box center [331, 94] width 96 height 7
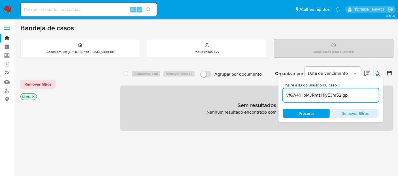
click at [331, 97] on input "vfGA41HpMJRmzH1yE3m52Igp" at bounding box center [331, 94] width 96 height 7
click at [364, 99] on div "vfGA41HpMJRmzH1yE3m52Igp" at bounding box center [331, 95] width 96 height 14
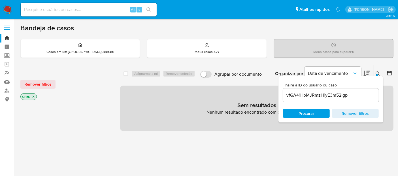
click at [364, 96] on input "vfGA41HpMJRmzH1yE3m52Igp" at bounding box center [331, 94] width 96 height 7
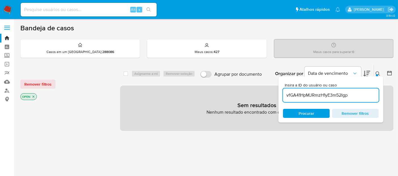
click at [33, 95] on icon "close-filter" at bounding box center [33, 96] width 3 height 3
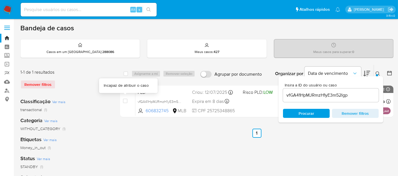
click at [125, 97] on div "case-item-checkbox Incapaz de atribuir o caso" at bounding box center [129, 101] width 12 height 29
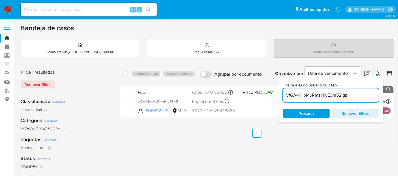
click at [310, 97] on input "vfGA41HpMJRmzH1yE3m52Igp" at bounding box center [331, 94] width 96 height 7
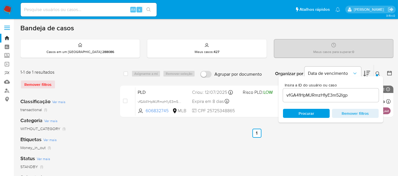
click at [9, 7] on img at bounding box center [8, 10] width 10 height 10
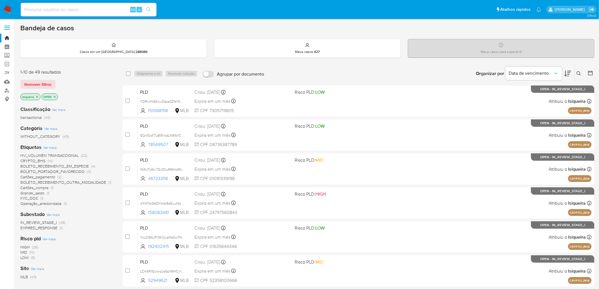
click at [113, 13] on div "Alt s" at bounding box center [89, 10] width 136 height 14
click at [113, 9] on input at bounding box center [89, 9] width 136 height 7
paste input "vfGA41HpMJRmzH1yE3m52Igp"
type input "vfGA41HpMJRmzH1yE3m52Igp"
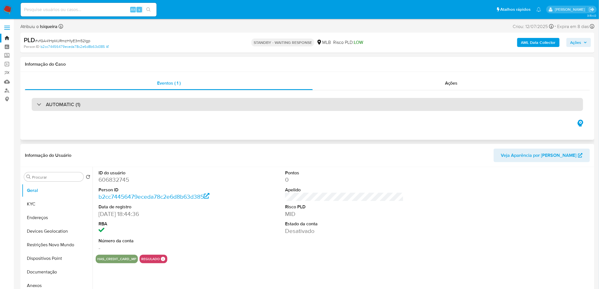
click at [262, 102] on div "AUTOMATIC (1)" at bounding box center [308, 104] width 552 height 13
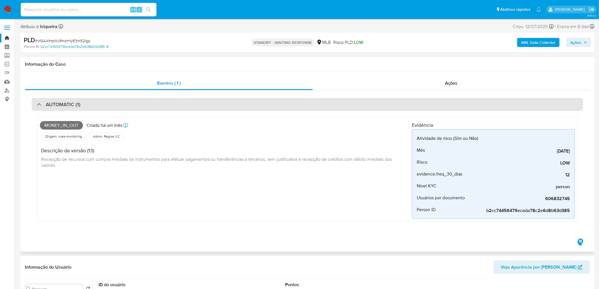
select select "10"
click at [262, 102] on div "AUTOMATIC (1)" at bounding box center [308, 104] width 552 height 13
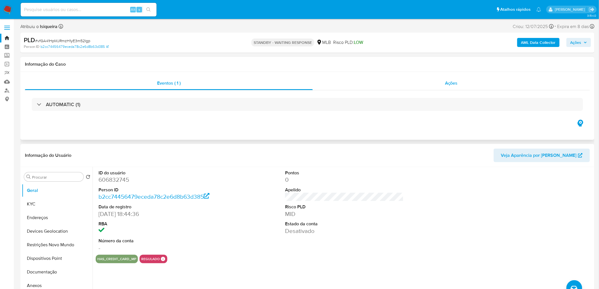
click at [384, 83] on div "Ações" at bounding box center [451, 83] width 277 height 14
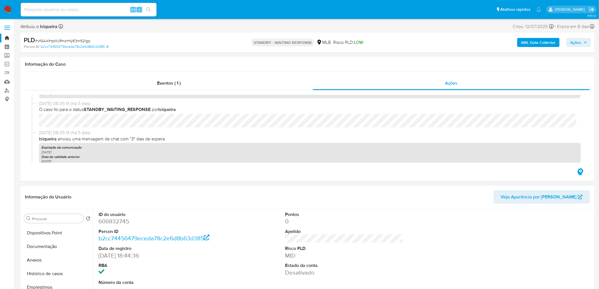
scroll to position [63, 0]
click at [46, 277] on button "Histórico de casos" at bounding box center [55, 278] width 66 height 14
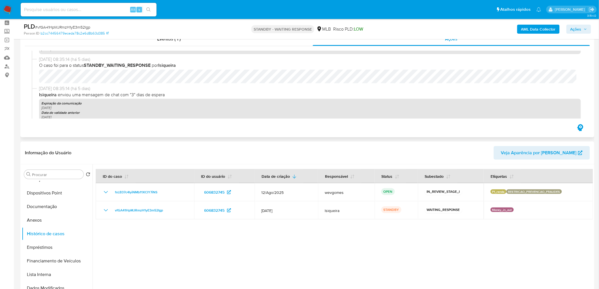
scroll to position [31, 0]
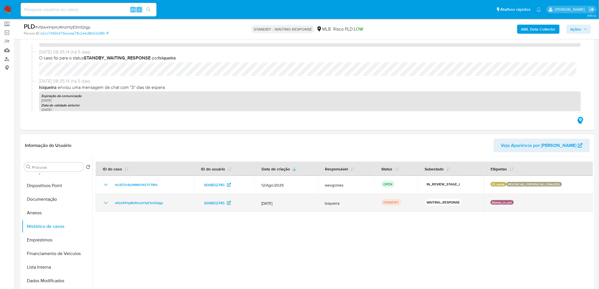
click at [102, 202] on td "vfGA41HpMJRmzH1yE3m52Igp" at bounding box center [145, 203] width 99 height 18
click at [104, 202] on icon "Mostrar/Ocultar" at bounding box center [105, 203] width 7 height 7
drag, startPoint x: 166, startPoint y: 203, endPoint x: 113, endPoint y: 202, distance: 53.5
click at [113, 202] on div "vfGA41HpMJRmzH1yE3m52Igp" at bounding box center [144, 203] width 85 height 7
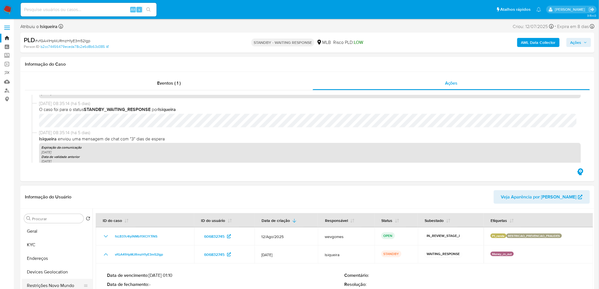
scroll to position [0, 0]
drag, startPoint x: 246, startPoint y: 44, endPoint x: 316, endPoint y: 42, distance: 70.5
click at [316, 42] on div "STANDBY - WAITING RESPONSE MLB Risco PLD: LOW" at bounding box center [308, 42] width 188 height 13
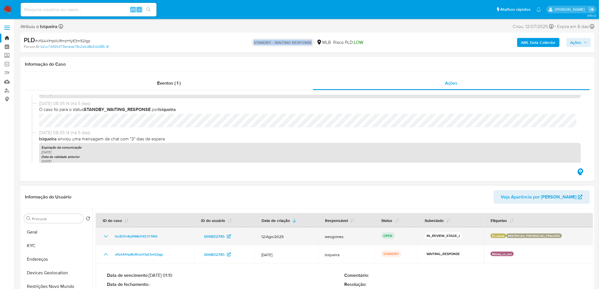
copy p "STANDBY - WAITING RESPONSE"
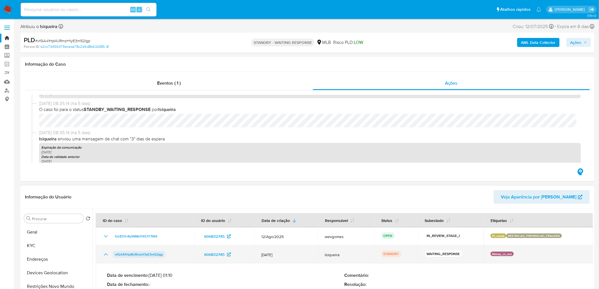
drag, startPoint x: 173, startPoint y: 255, endPoint x: 115, endPoint y: 256, distance: 58.0
click at [114, 256] on div "vfGA41HpMJRmzH1yE3m52Igp" at bounding box center [144, 254] width 85 height 7
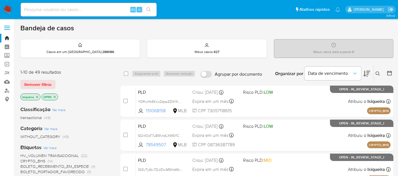
click at [65, 13] on div "Alt s" at bounding box center [89, 10] width 136 height 14
click at [69, 8] on input at bounding box center [89, 9] width 136 height 7
paste input "Yaaea9r3SOQYX2NQoelf5U7S"
type input "Yaaea9r3SOQYX2NQoelf5U7S"
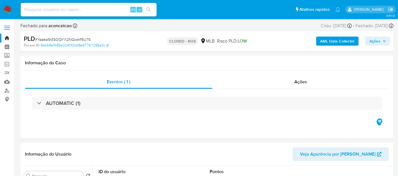
select select "10"
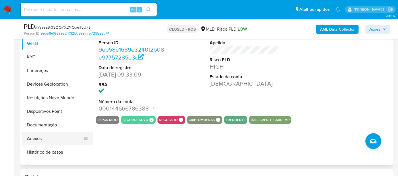
click at [37, 138] on button "Anexos" at bounding box center [55, 139] width 66 height 14
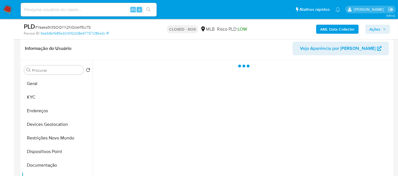
scroll to position [63, 0]
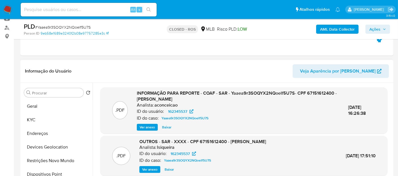
click at [146, 126] on span "Ver anexo" at bounding box center [147, 127] width 15 height 6
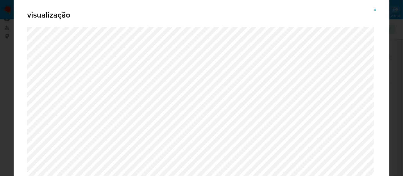
click at [374, 9] on icon "Attachment preview" at bounding box center [375, 10] width 5 height 5
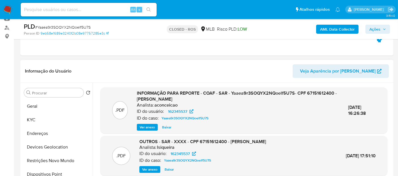
click at [7, 6] on img at bounding box center [8, 10] width 10 height 10
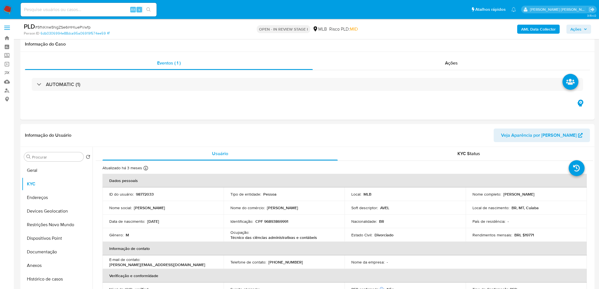
scroll to position [535, 0]
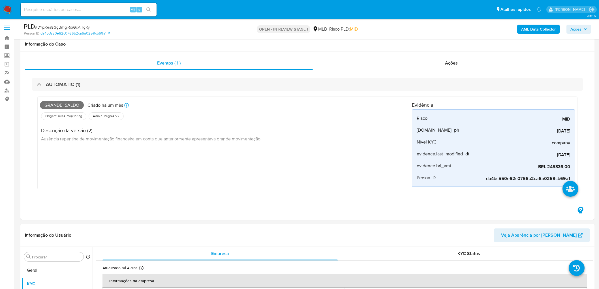
scroll to position [94, 0]
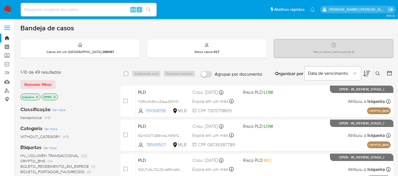
click at [377, 72] on icon at bounding box center [377, 73] width 5 height 5
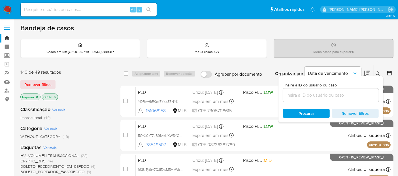
click at [310, 95] on input at bounding box center [331, 94] width 96 height 7
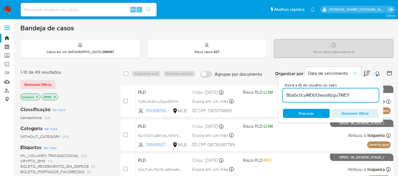
type input "BbaSc0cyMDb13woo8zgu7WEY"
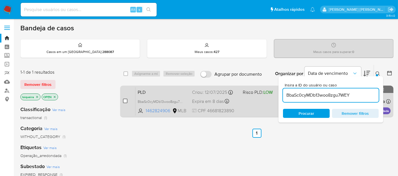
click at [126, 100] on input "checkbox" at bounding box center [125, 101] width 5 height 5
checkbox input "true"
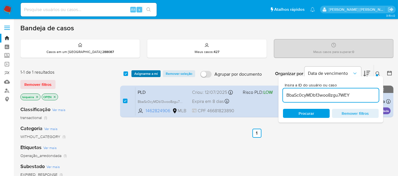
click at [144, 71] on span "Asignarme a mí" at bounding box center [145, 74] width 23 height 6
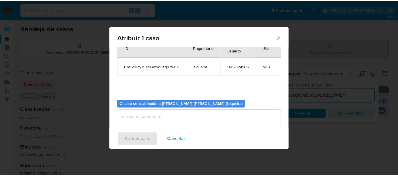
scroll to position [29, 0]
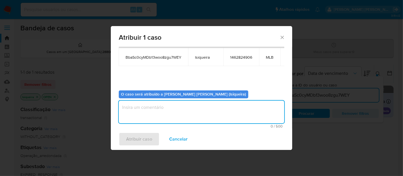
click at [155, 119] on textarea "assign-modal" at bounding box center [201, 112] width 165 height 23
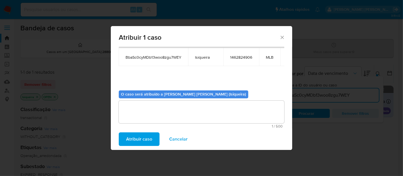
click at [131, 139] on span "Atribuir caso" at bounding box center [139, 139] width 26 height 12
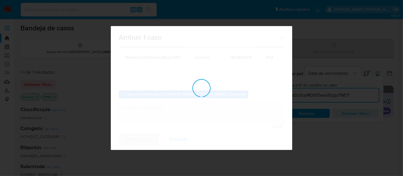
checkbox input "false"
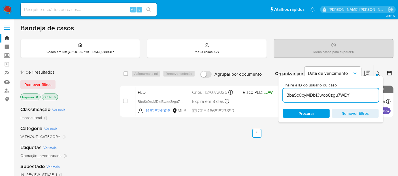
click at [69, 5] on div "Alt s" at bounding box center [89, 10] width 136 height 14
click at [71, 7] on input at bounding box center [89, 9] width 136 height 7
paste input "KVzXOipxVwAysKzJ7hNNjoRz"
type input "KVzXOipxVwAysKzJ7hNNjoRz"
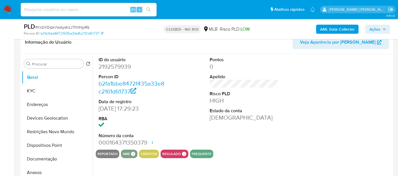
scroll to position [94, 0]
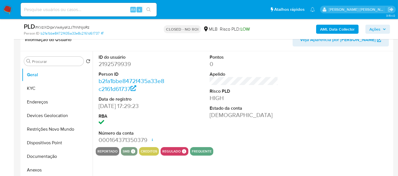
select select "10"
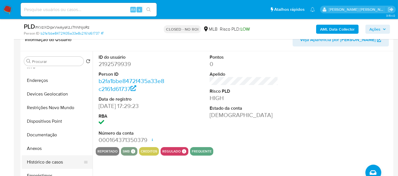
scroll to position [31, 0]
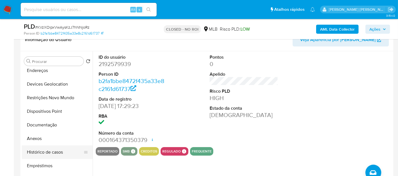
click at [47, 152] on button "Histórico de casos" at bounding box center [55, 152] width 66 height 14
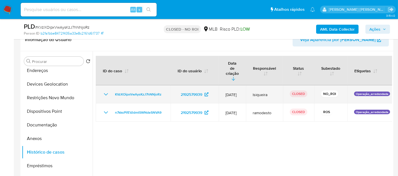
click at [107, 91] on icon "Mostrar/Ocultar" at bounding box center [105, 94] width 7 height 7
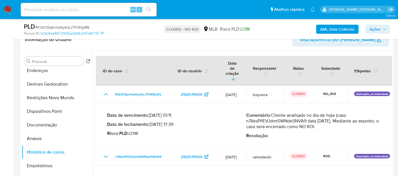
click at [6, 8] on img at bounding box center [8, 10] width 10 height 10
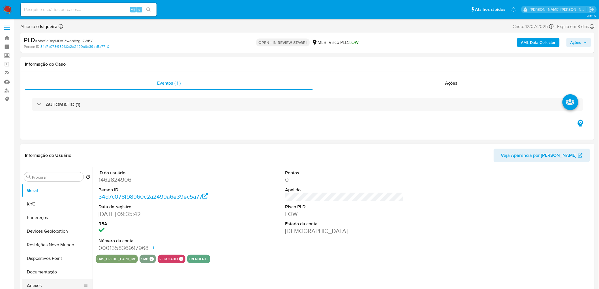
click at [44, 281] on button "Anexos" at bounding box center [55, 286] width 66 height 14
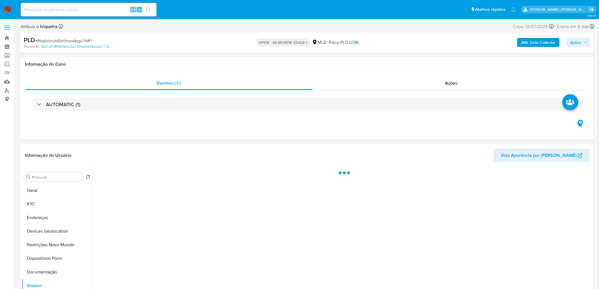
select select "10"
click at [582, 42] on span "Ações" at bounding box center [578, 43] width 17 height 8
click at [410, 57] on span "Resolução do caso" at bounding box center [414, 60] width 38 height 7
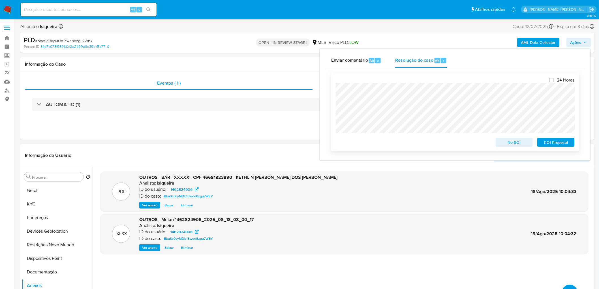
click at [552, 142] on span "ROI Proposal" at bounding box center [555, 142] width 29 height 8
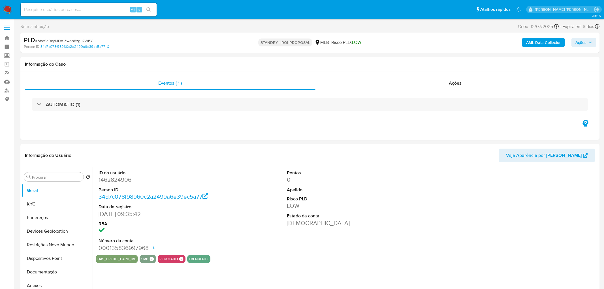
select select "10"
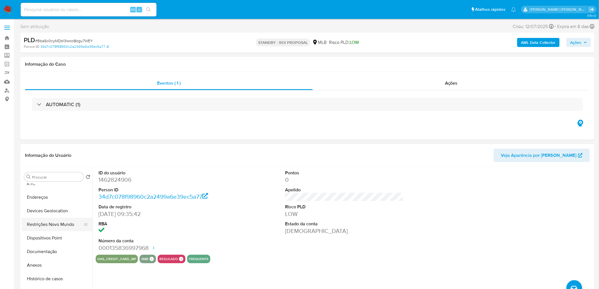
scroll to position [31, 0]
click at [44, 270] on button "Histórico de casos" at bounding box center [55, 268] width 66 height 14
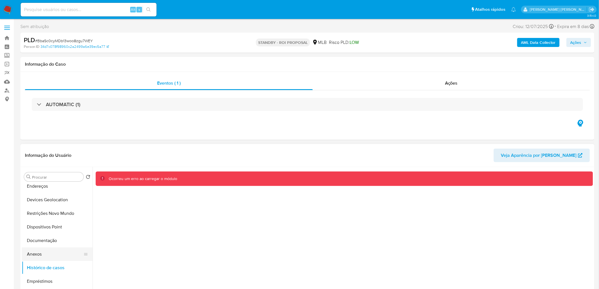
click at [40, 255] on button "Anexos" at bounding box center [55, 254] width 66 height 14
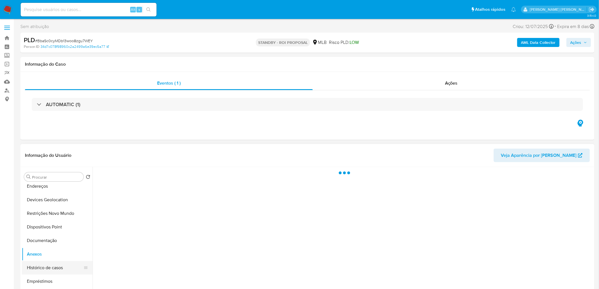
click at [40, 268] on button "Histórico de casos" at bounding box center [55, 268] width 66 height 14
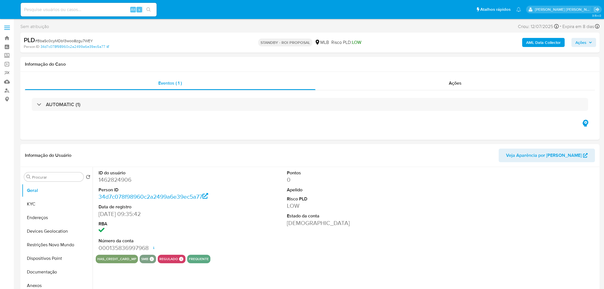
select select "10"
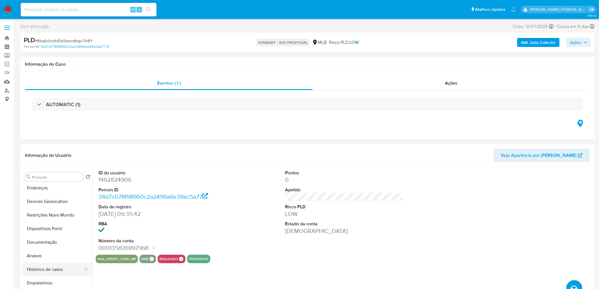
scroll to position [31, 0]
click at [53, 267] on button "Histórico de casos" at bounding box center [55, 268] width 66 height 14
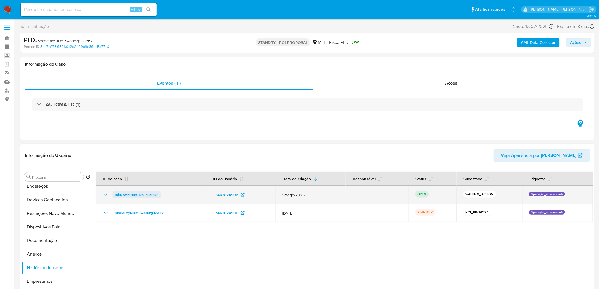
drag, startPoint x: 164, startPoint y: 196, endPoint x: 114, endPoint y: 195, distance: 51.0
click at [114, 195] on div "f6itIZSHKmgnG6j5ltSh8mKP" at bounding box center [150, 194] width 97 height 7
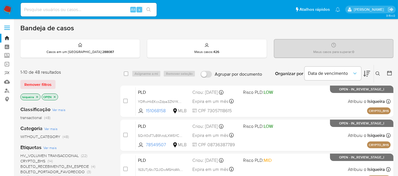
click at [36, 97] on icon "close-filter" at bounding box center [36, 96] width 3 height 3
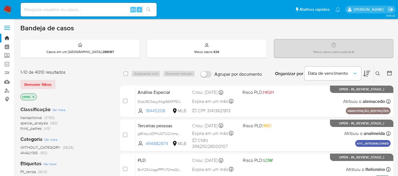
click at [378, 72] on icon at bounding box center [377, 73] width 5 height 5
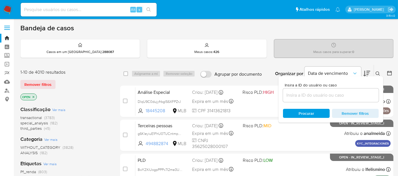
click at [321, 96] on input at bounding box center [331, 94] width 96 height 7
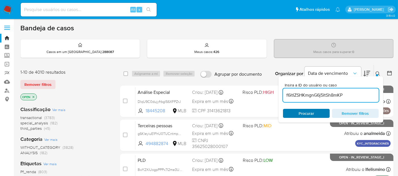
type input "f6itIZSHKmgnG6j5ltSh8mKP"
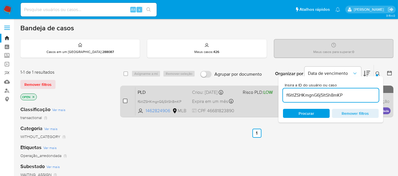
click at [124, 101] on input "checkbox" at bounding box center [125, 101] width 5 height 5
checkbox input "true"
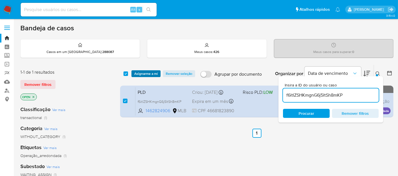
click at [150, 74] on span "Asignarme a mí" at bounding box center [145, 74] width 23 height 6
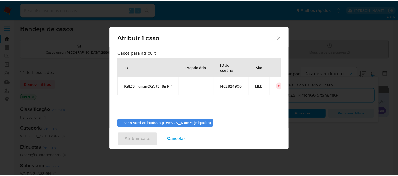
scroll to position [29, 0]
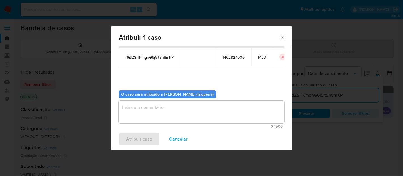
click at [166, 116] on textarea "assign-modal" at bounding box center [201, 112] width 165 height 23
paste textarea "f6itIZSHKmgnG6j5ltSh8mKP"
type textarea "f6itIZSHKmgnG6j5ltSh8mKP"
click at [139, 136] on span "Atribuir caso" at bounding box center [139, 139] width 26 height 12
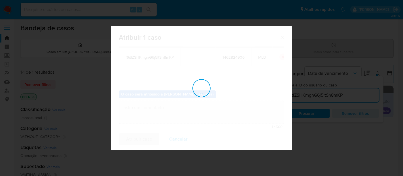
checkbox input "false"
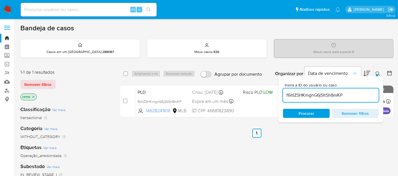
click at [13, 8] on nav "Pausado Ver notificaciones Alt s Atalhos rápidos Presiona las siguientes teclas…" at bounding box center [199, 9] width 398 height 19
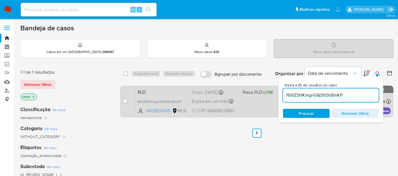
click at [251, 102] on div "PLD f6itIZSHKmgnG6j5ltSh8mKP 1462824906 MLB Risco PLD: LOW Criou: 12/08/2025 Cr…" at bounding box center [262, 101] width 255 height 29
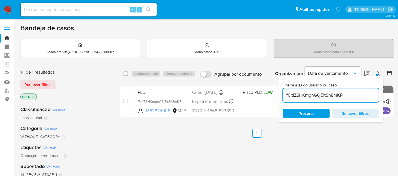
click at [3, 9] on img at bounding box center [8, 10] width 10 height 10
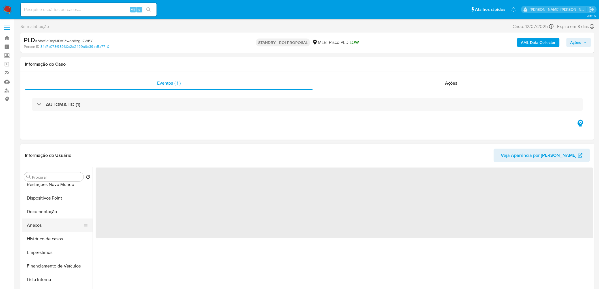
scroll to position [63, 0]
click at [58, 236] on button "Histórico de casos" at bounding box center [55, 237] width 66 height 14
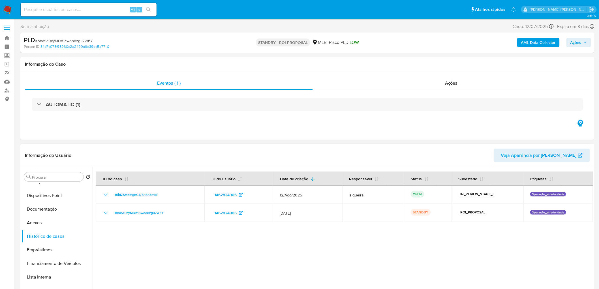
select select "10"
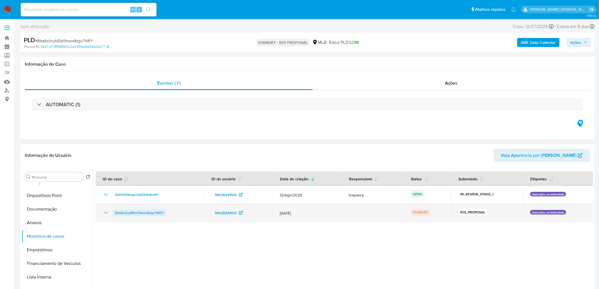
drag, startPoint x: 173, startPoint y: 212, endPoint x: 114, endPoint y: 215, distance: 59.5
click at [114, 215] on div "BbaSc0cyMDb13woo8zgu7WEY" at bounding box center [149, 213] width 95 height 7
click at [107, 212] on icon "Mostrar/Ocultar" at bounding box center [105, 213] width 7 height 7
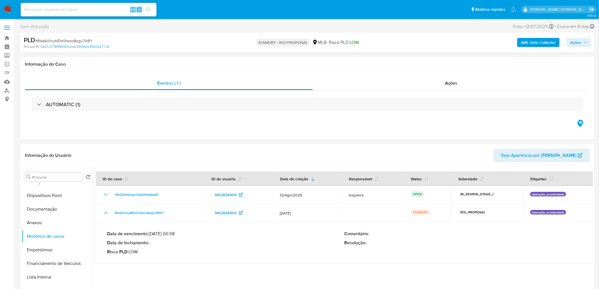
click at [582, 42] on span "Ações" at bounding box center [578, 43] width 17 height 8
click at [468, 46] on div "AML Data Collector Ações Enviar comentário Alt c Enviar" at bounding box center [497, 42] width 188 height 13
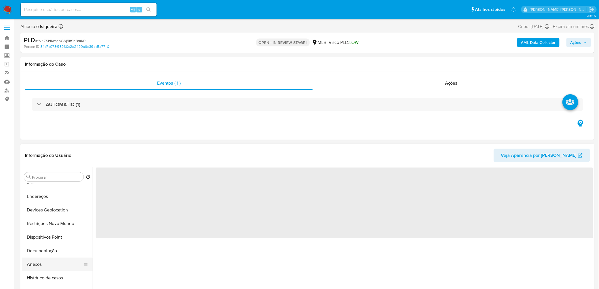
scroll to position [94, 0]
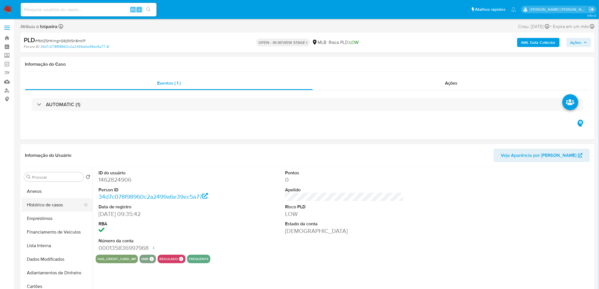
click at [65, 206] on button "Histórico de casos" at bounding box center [55, 205] width 66 height 14
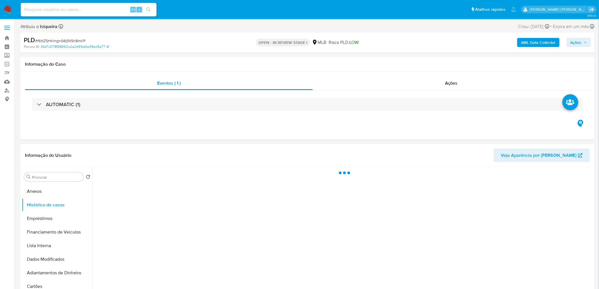
select select "10"
click at [573, 42] on span "Ações" at bounding box center [575, 42] width 11 height 9
click at [406, 58] on span "Resolução do caso" at bounding box center [414, 60] width 38 height 7
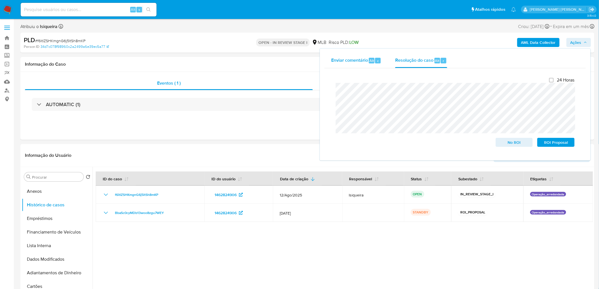
click at [329, 59] on div "Enviar comentário Alt c Resolução do caso Alt r Fechamento do caso 24 Horas No …" at bounding box center [455, 104] width 262 height 103
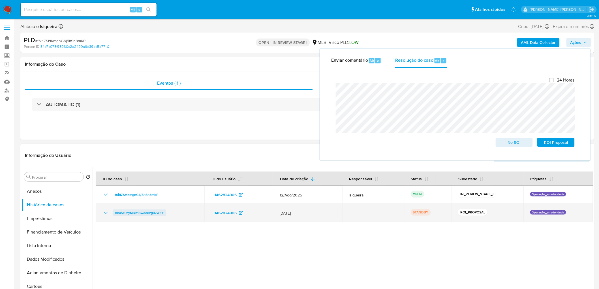
drag, startPoint x: 167, startPoint y: 212, endPoint x: 114, endPoint y: 211, distance: 53.8
click at [114, 211] on div "BbaSc0cyMDb13woo8zgu7WEY" at bounding box center [149, 213] width 95 height 7
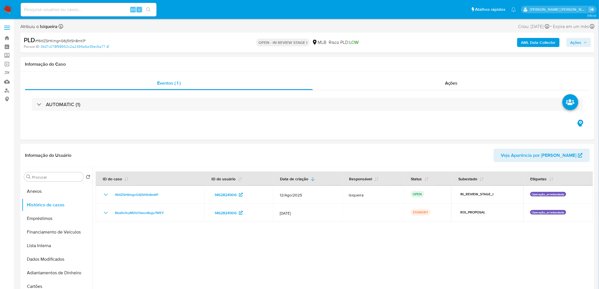
click at [577, 43] on span "Ações" at bounding box center [575, 42] width 11 height 9
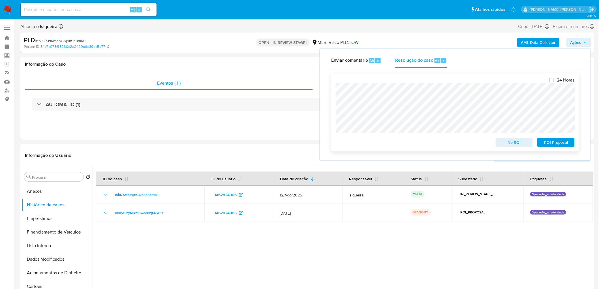
click at [510, 146] on span "No ROI" at bounding box center [514, 142] width 29 height 8
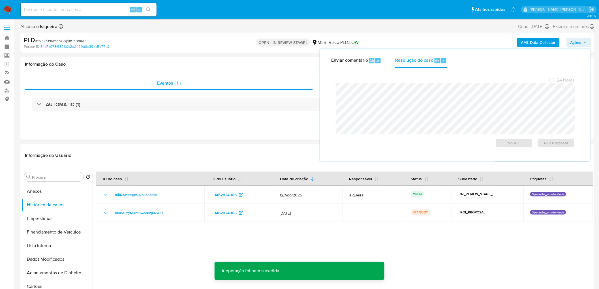
click at [63, 41] on span "# f6itIZSHKmgnG6j5ltSh8mKP" at bounding box center [60, 41] width 50 height 6
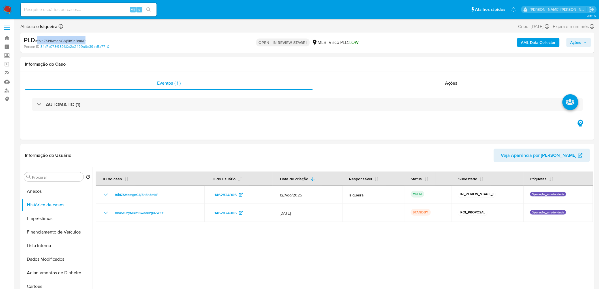
click at [63, 41] on span "# f6itIZSHKmgnG6j5ltSh8mKP" at bounding box center [60, 41] width 50 height 6
copy span "f6itIZSHKmgnG6j5ltSh8mKP"
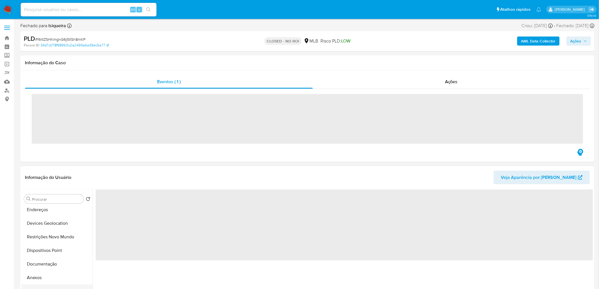
scroll to position [63, 0]
click at [49, 258] on ul "Geral KYC Endereços Devices Geolocation Restrições Novo Mundo Dispositivos Poin…" at bounding box center [57, 270] width 71 height 128
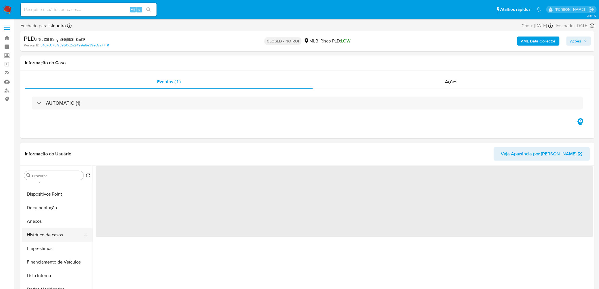
click at [61, 235] on button "Histórico de casos" at bounding box center [55, 235] width 66 height 14
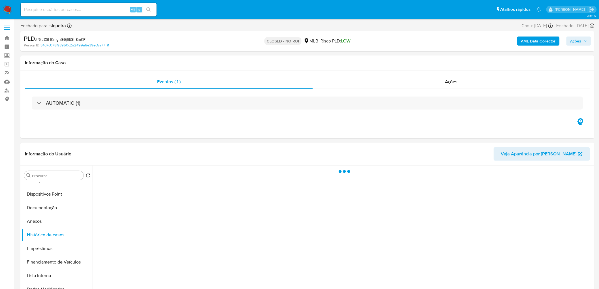
select select "10"
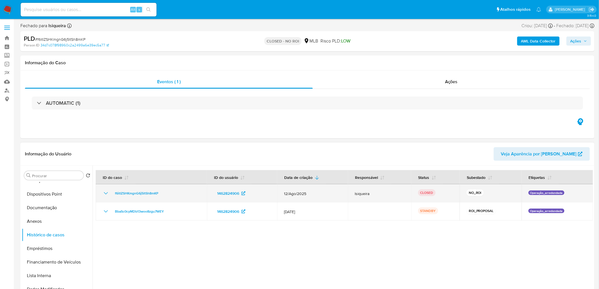
click at [101, 193] on td "f6itIZSHKmgnG6j5ltSh8mKP" at bounding box center [151, 193] width 111 height 18
click at [103, 192] on icon "Mostrar/Ocultar" at bounding box center [105, 193] width 7 height 7
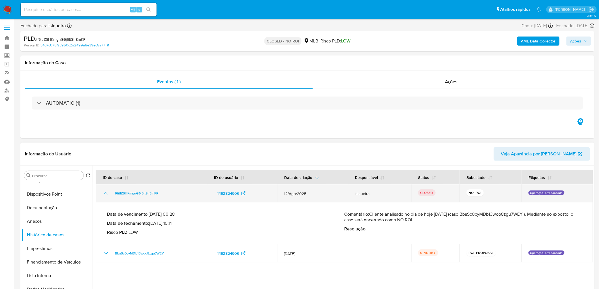
click at [103, 192] on icon "Mostrar/Ocultar" at bounding box center [105, 193] width 7 height 7
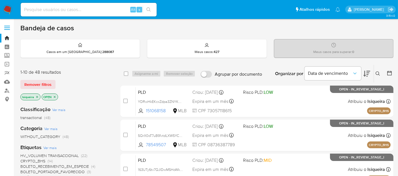
click at [388, 73] on icon at bounding box center [389, 73] width 6 height 6
click at [388, 75] on icon at bounding box center [389, 73] width 6 height 6
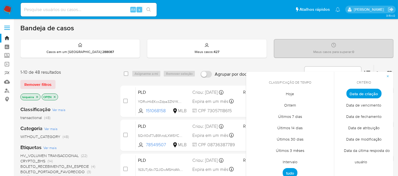
click at [294, 159] on span "Intervalo" at bounding box center [290, 162] width 27 height 12
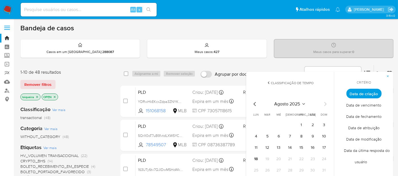
click at [254, 104] on icon "Mes anterior" at bounding box center [254, 104] width 2 height 4
click at [267, 125] on button "1" at bounding box center [267, 124] width 9 height 9
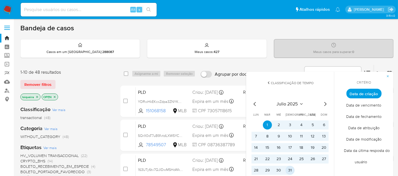
click at [291, 170] on button "31" at bounding box center [289, 170] width 9 height 9
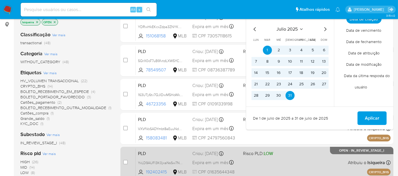
scroll to position [94, 0]
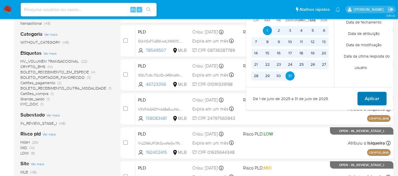
click at [378, 100] on span "Aplicar" at bounding box center [372, 98] width 14 height 12
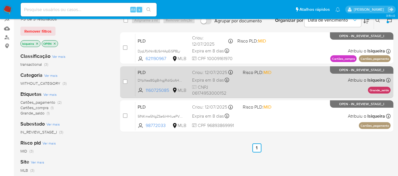
scroll to position [63, 0]
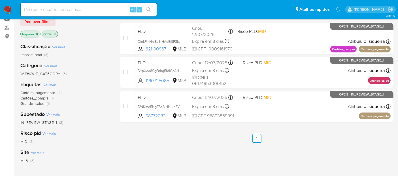
drag, startPoint x: 55, startPoint y: 15, endPoint x: 61, endPoint y: 8, distance: 9.0
click at [59, 10] on div "Alt s" at bounding box center [89, 10] width 136 height 14
click at [61, 8] on input at bounding box center [89, 9] width 136 height 7
paste input "j4UWcDumBQrXfOHAx5rH6300"
type input "j4UWcDumBQrXfOHAx5rH6300"
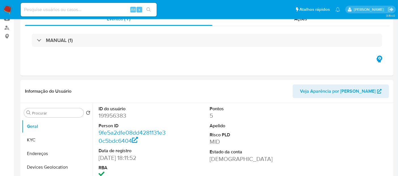
select select "10"
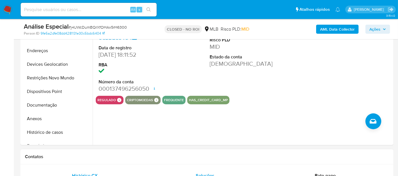
scroll to position [94, 0]
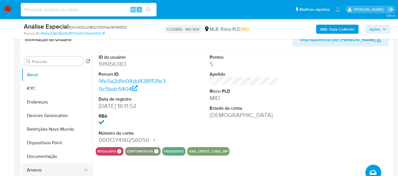
click at [40, 171] on button "Anexos" at bounding box center [55, 170] width 66 height 14
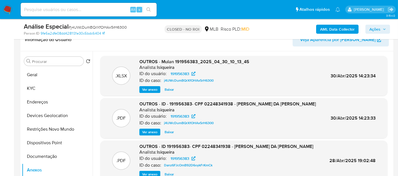
click at [149, 130] on span "Ver anexo" at bounding box center [149, 132] width 15 height 6
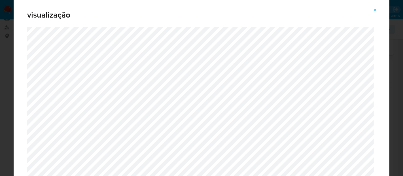
scroll to position [63, 0]
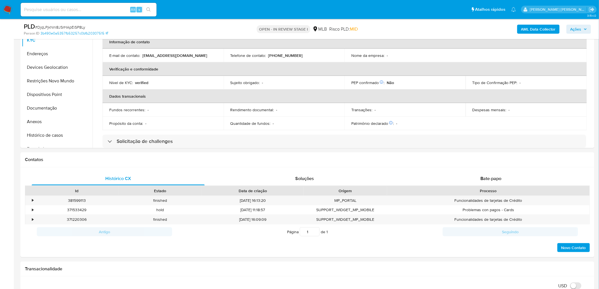
scroll to position [143, 0]
click at [58, 140] on button "Histórico de casos" at bounding box center [55, 136] width 66 height 14
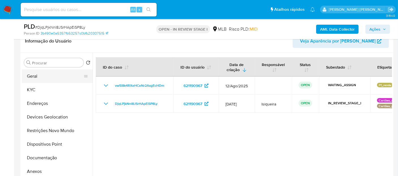
scroll to position [63, 0]
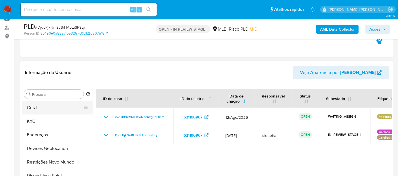
click at [48, 108] on button "Geral" at bounding box center [55, 108] width 66 height 14
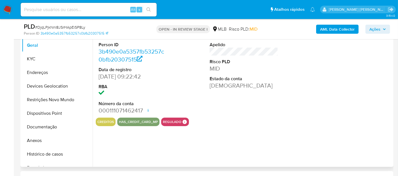
scroll to position [126, 0]
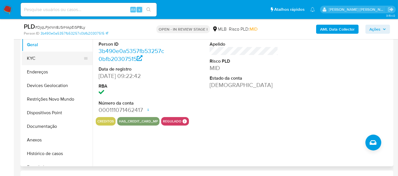
click at [48, 58] on button "KYC" at bounding box center [55, 59] width 66 height 14
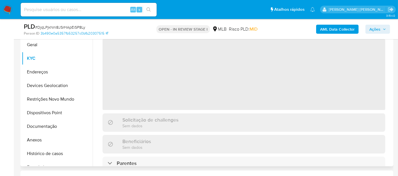
scroll to position [0, 0]
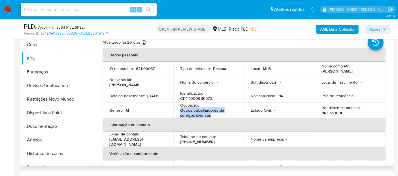
drag, startPoint x: 222, startPoint y: 117, endPoint x: 178, endPoint y: 113, distance: 44.9
click at [178, 113] on td "Ocupação : Outros trabalhadores de serviços diversos" at bounding box center [208, 109] width 71 height 15
copy p "Outros trabalhadores de serviços diversos"
click at [43, 127] on button "Documentação" at bounding box center [55, 126] width 66 height 14
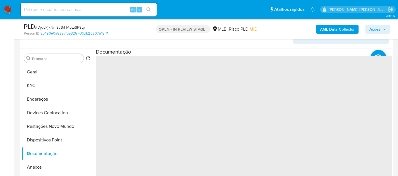
scroll to position [63, 0]
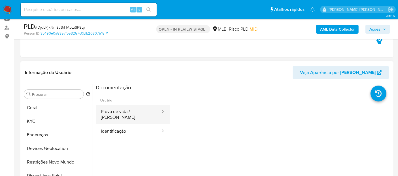
click at [118, 113] on button "Prova de vida / Selfie" at bounding box center [128, 114] width 65 height 19
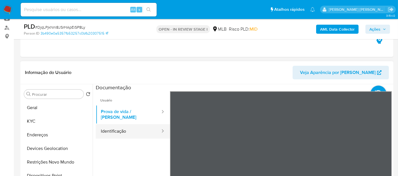
click at [118, 124] on button "Identificação" at bounding box center [128, 131] width 65 height 14
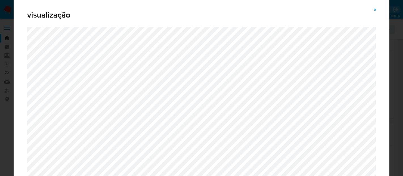
select select "10"
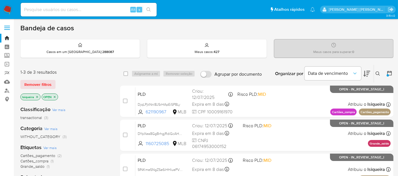
scroll to position [31, 0]
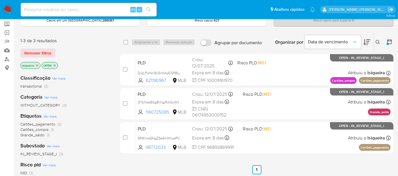
click at [65, 5] on div "Alt s" at bounding box center [89, 10] width 136 height 14
click at [59, 11] on input at bounding box center [89, 9] width 136 height 7
paste input "7iKan7YQbSrpi8y1rRyPtfDv"
type input "7iKan7YQbSrpi8y1rRyPtfDv"
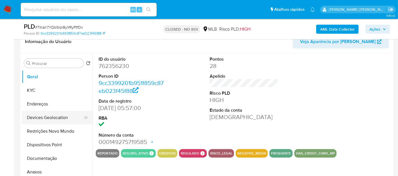
scroll to position [94, 0]
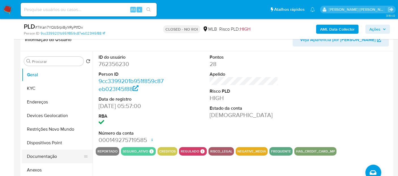
select select "10"
click at [42, 169] on button "Anexos" at bounding box center [55, 170] width 66 height 14
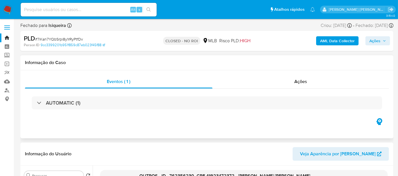
scroll to position [63, 0]
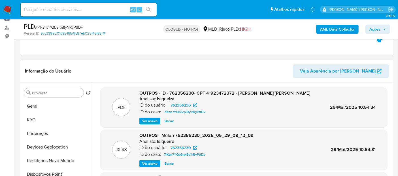
click at [142, 122] on span "Ver anexo" at bounding box center [149, 121] width 15 height 6
